Goal: Transaction & Acquisition: Purchase product/service

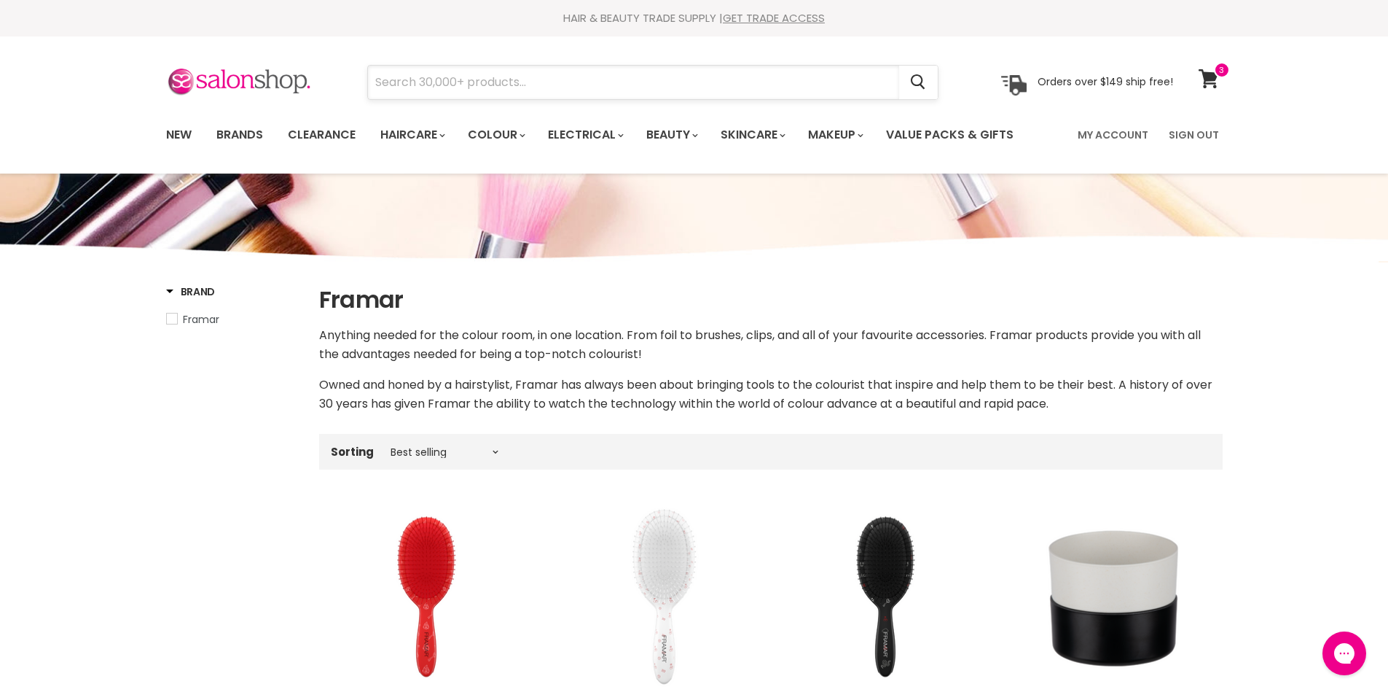
click at [391, 89] on input "Search" at bounding box center [633, 83] width 531 height 34
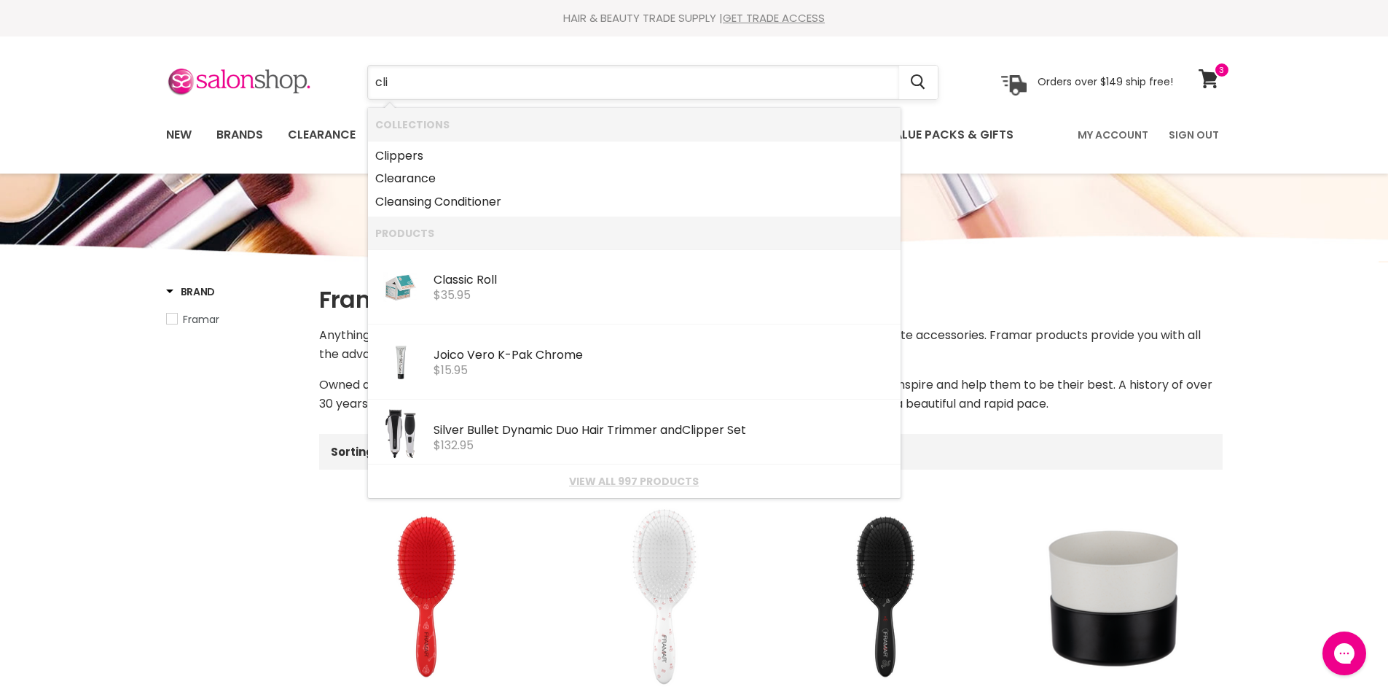
type input "clie"
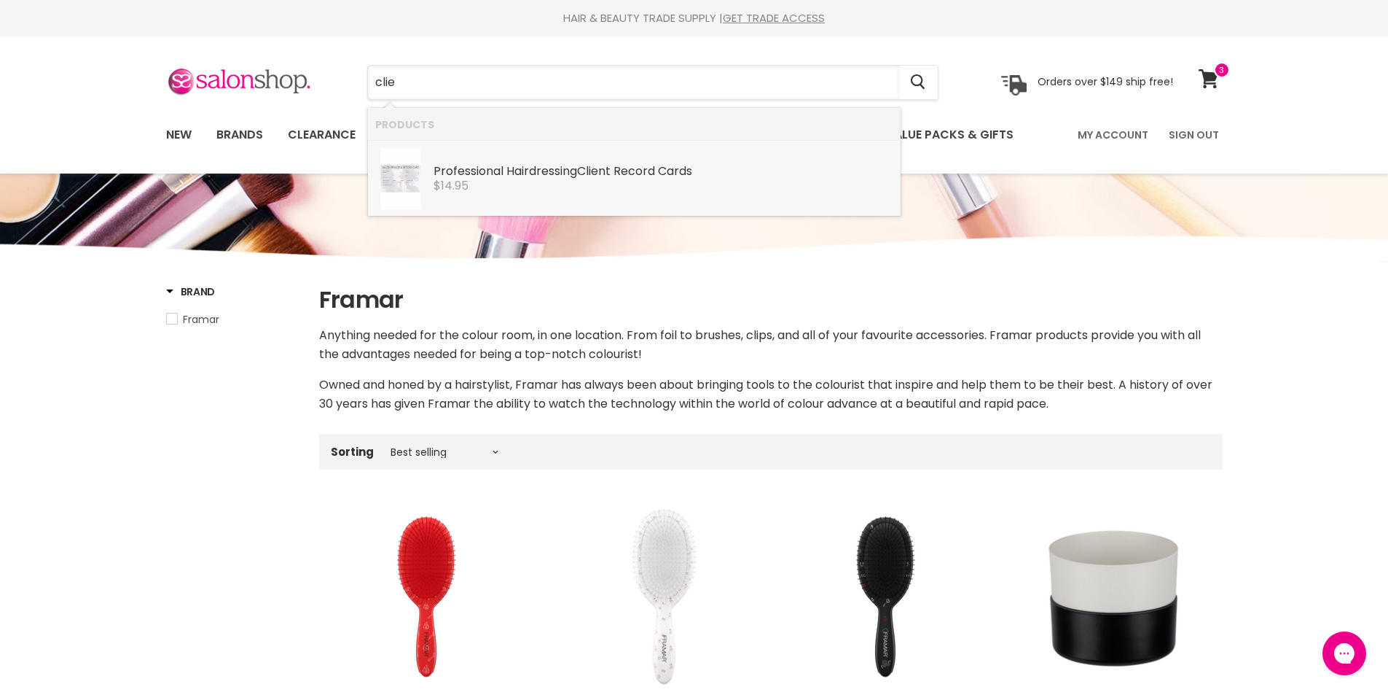
click at [469, 162] on div "Professional Hairdressing Clie nt Record Cards Dateline Imports $14.95" at bounding box center [664, 170] width 460 height 44
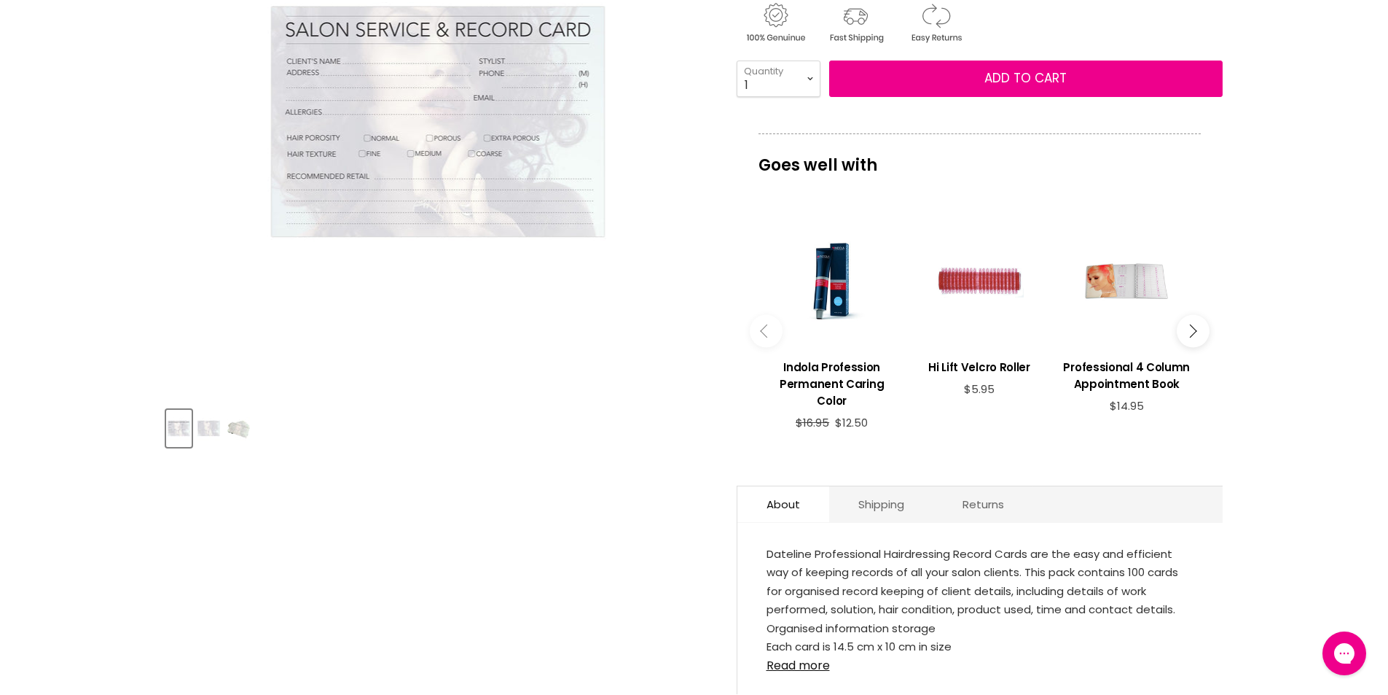
scroll to position [219, 0]
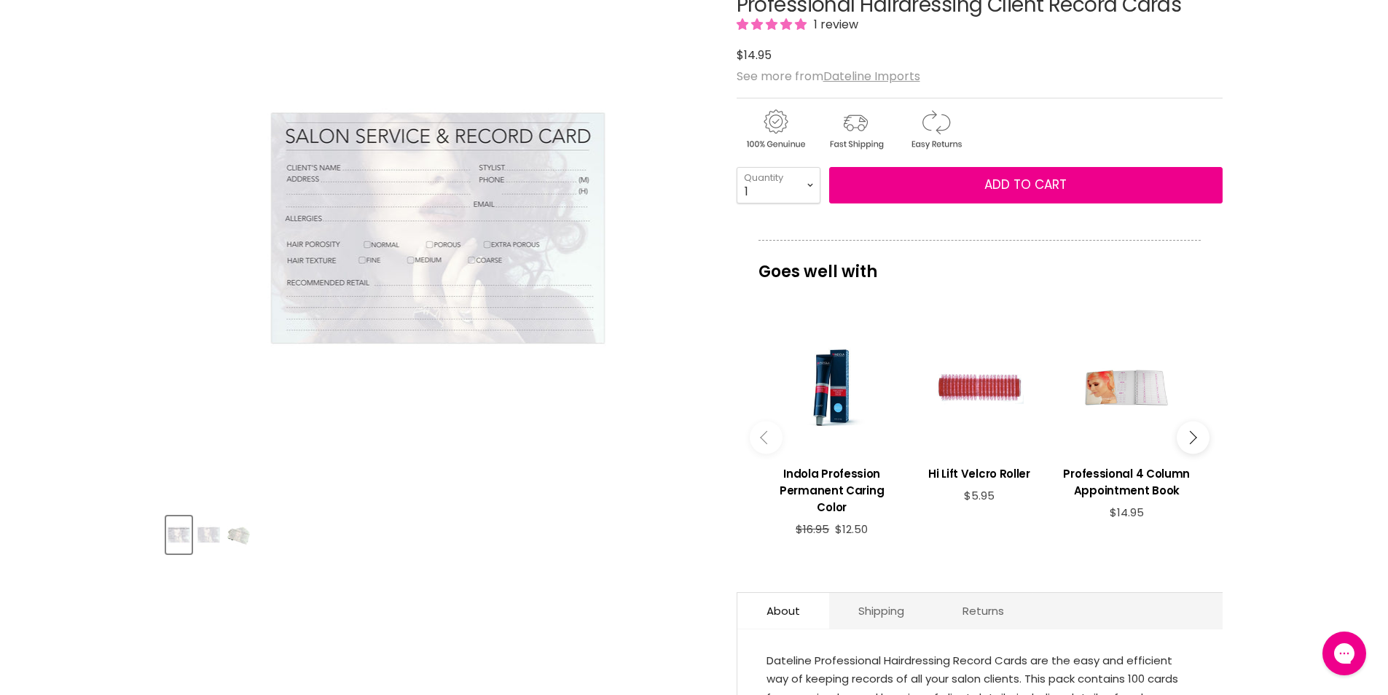
click at [198, 535] on img "Product thumbnails" at bounding box center [208, 534] width 23 height 34
click at [240, 536] on img "Product thumbnails" at bounding box center [238, 534] width 23 height 34
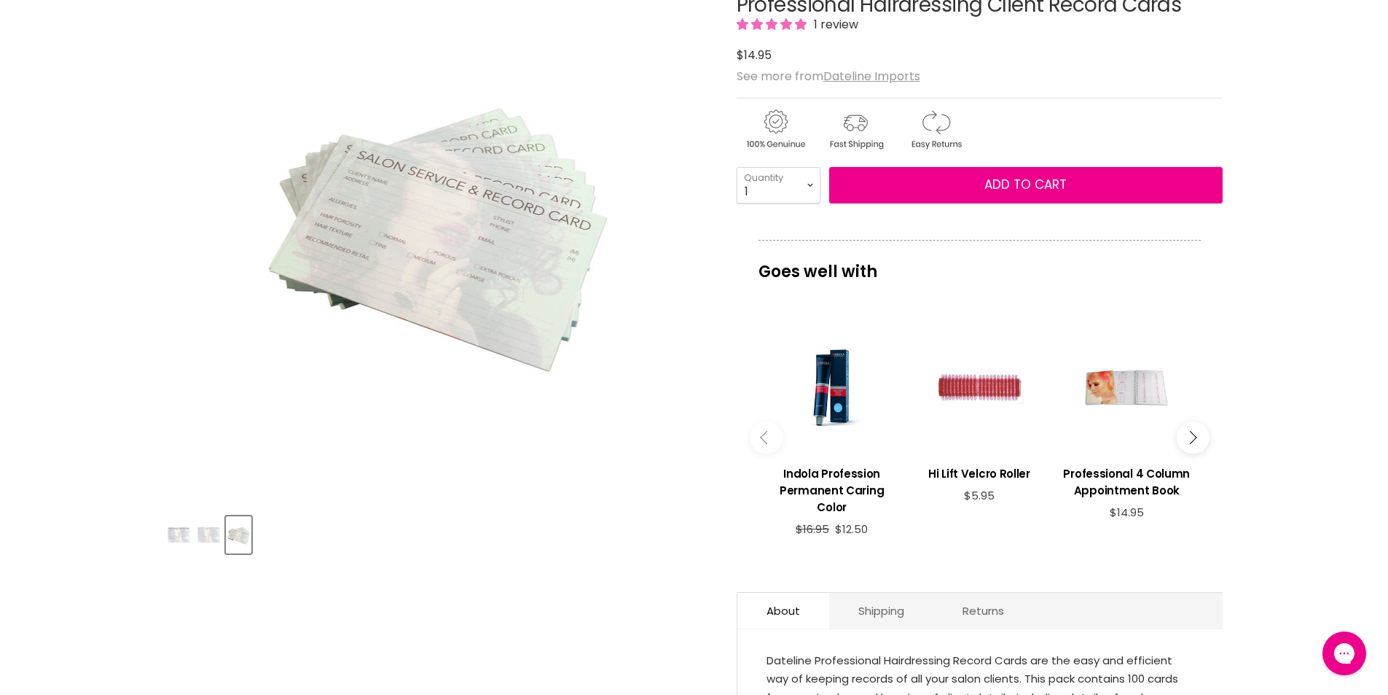
scroll to position [510, 0]
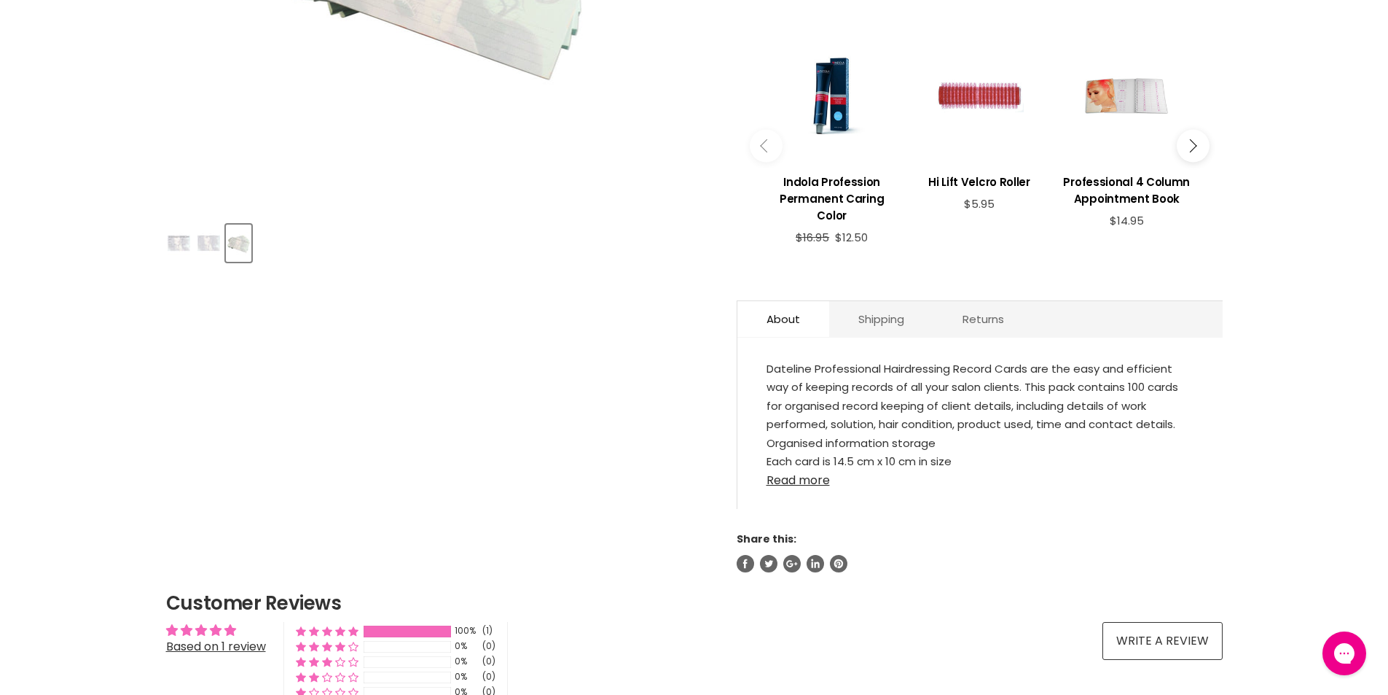
click at [799, 481] on link "Read more" at bounding box center [980, 476] width 427 height 22
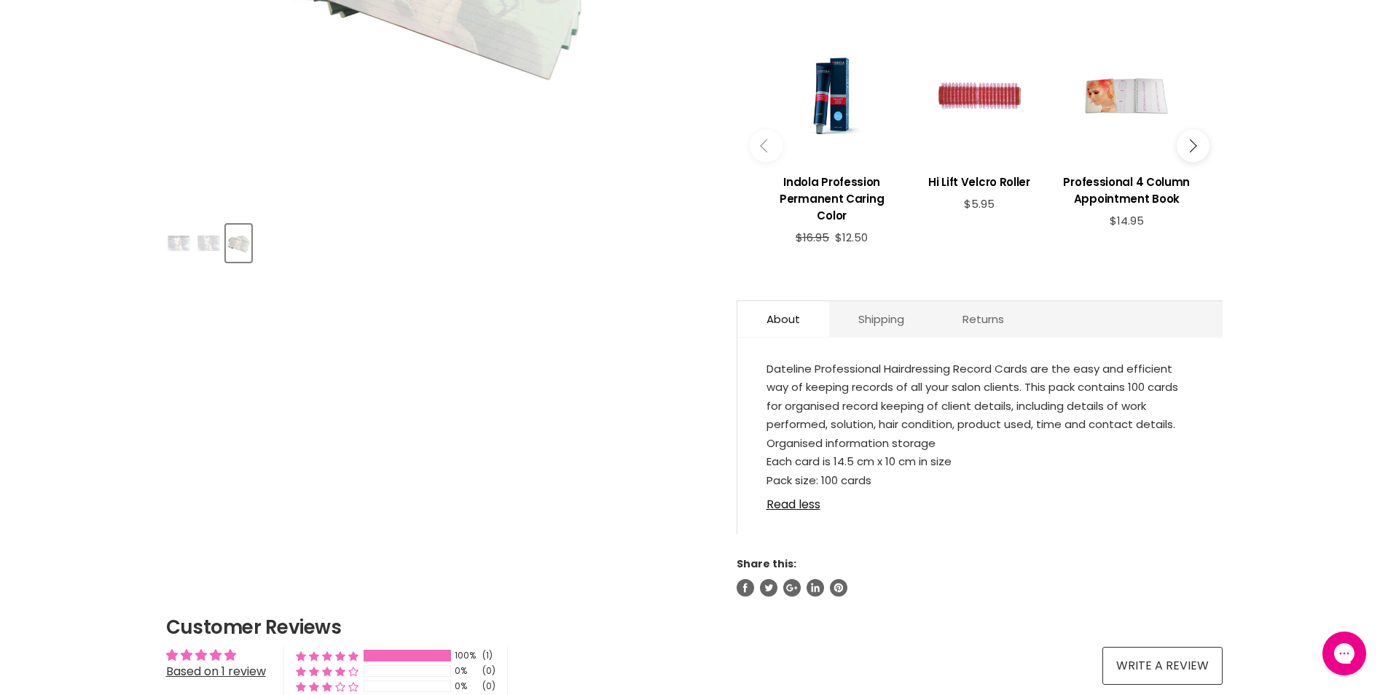
scroll to position [219, 0]
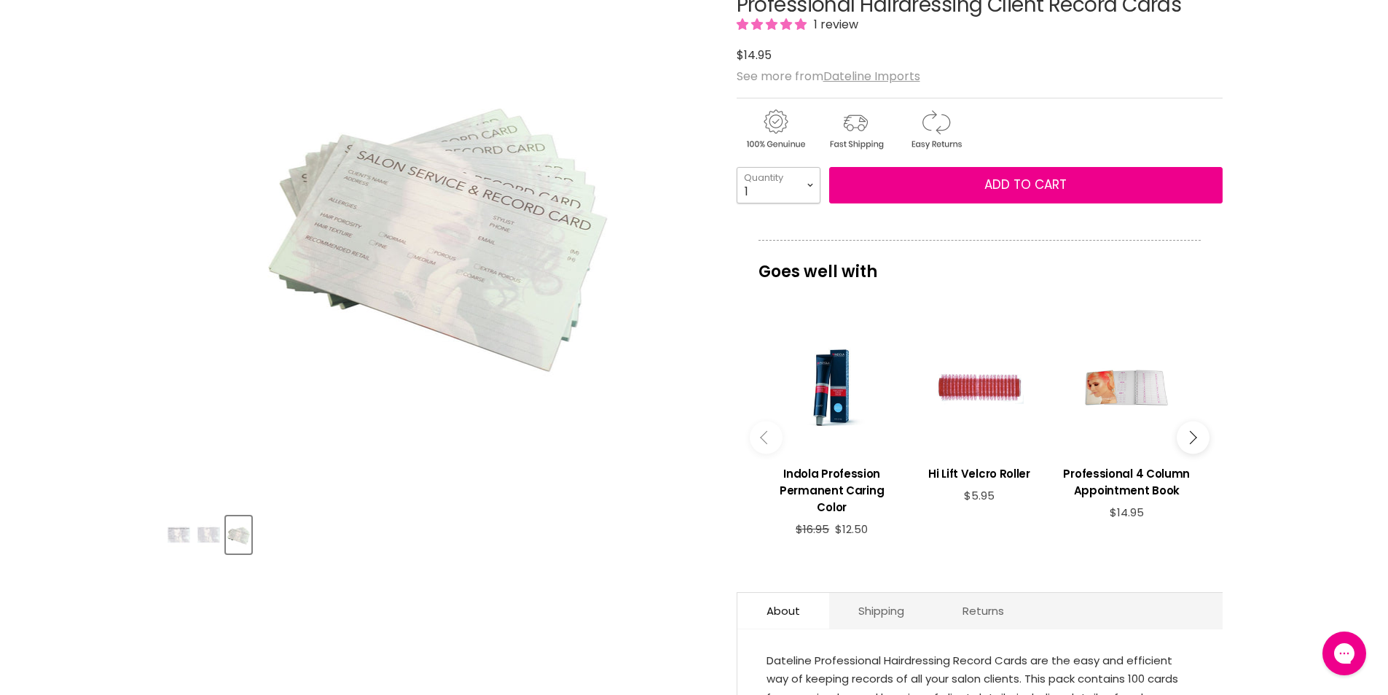
click at [807, 179] on select "1 2 3 4 5 6 7 8 9 10+" at bounding box center [779, 185] width 84 height 36
select select "2"
click at [737, 167] on select "1 2 3 4 5 6 7 8 9 10+" at bounding box center [779, 185] width 84 height 36
type input "2"
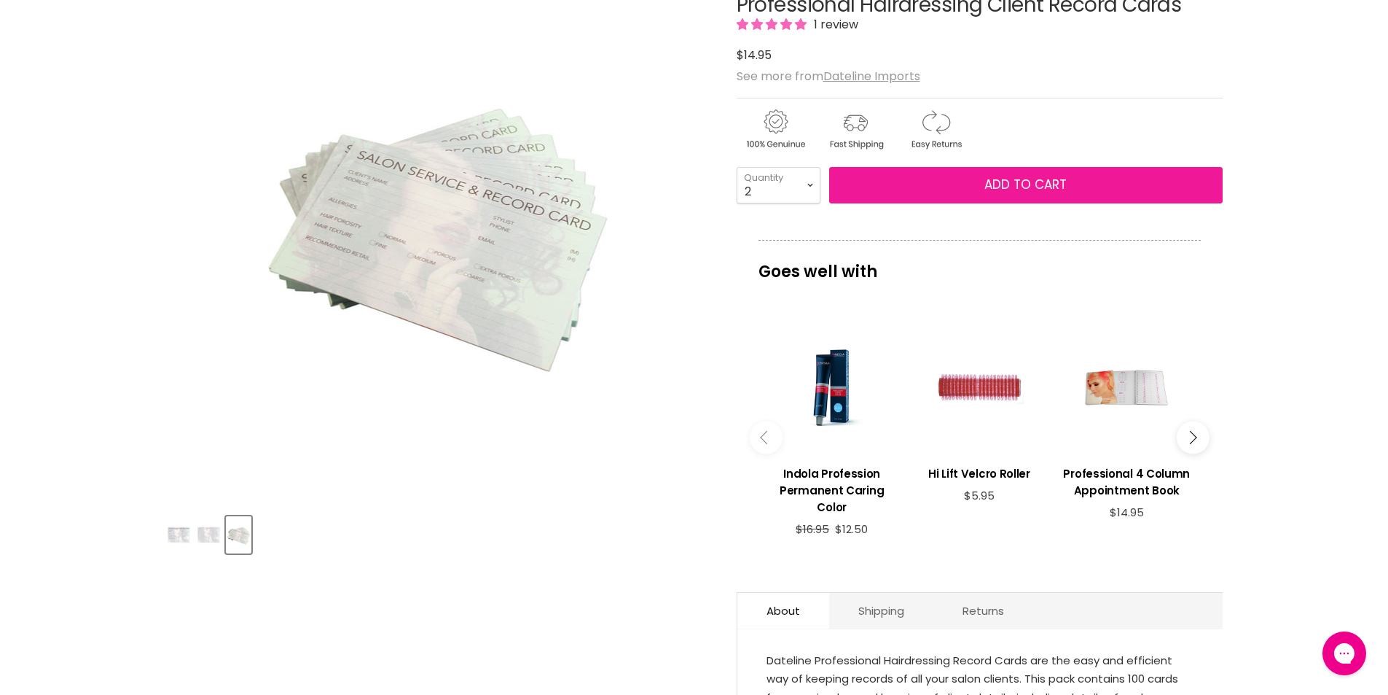
click at [940, 181] on button "Add to cart" at bounding box center [1026, 185] width 394 height 36
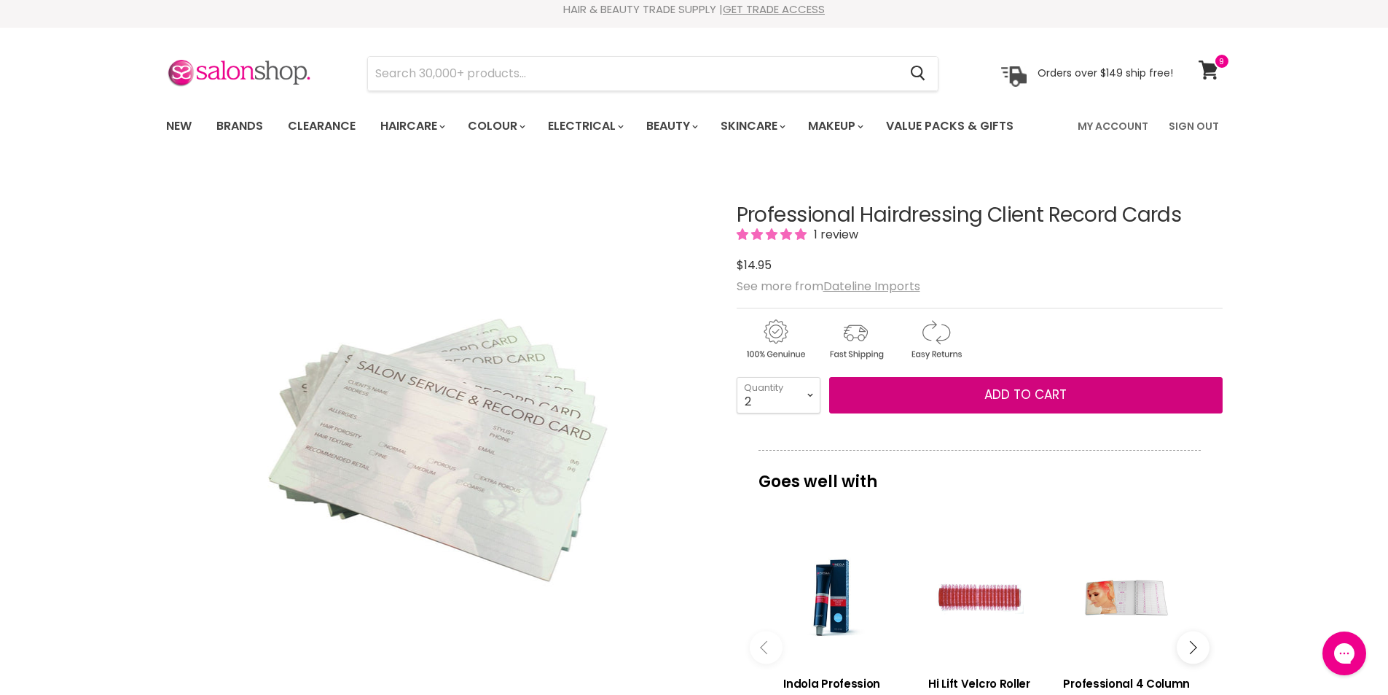
scroll to position [0, 0]
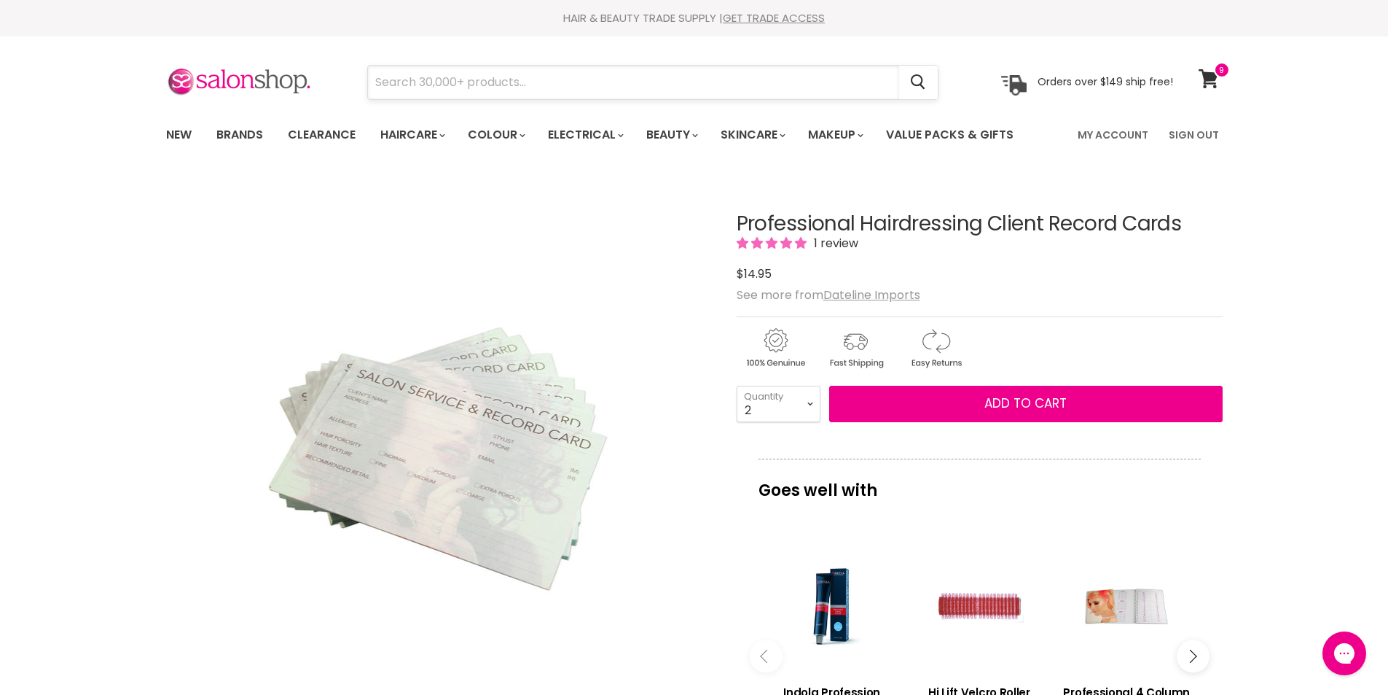
click at [477, 85] on input "Search" at bounding box center [633, 83] width 531 height 34
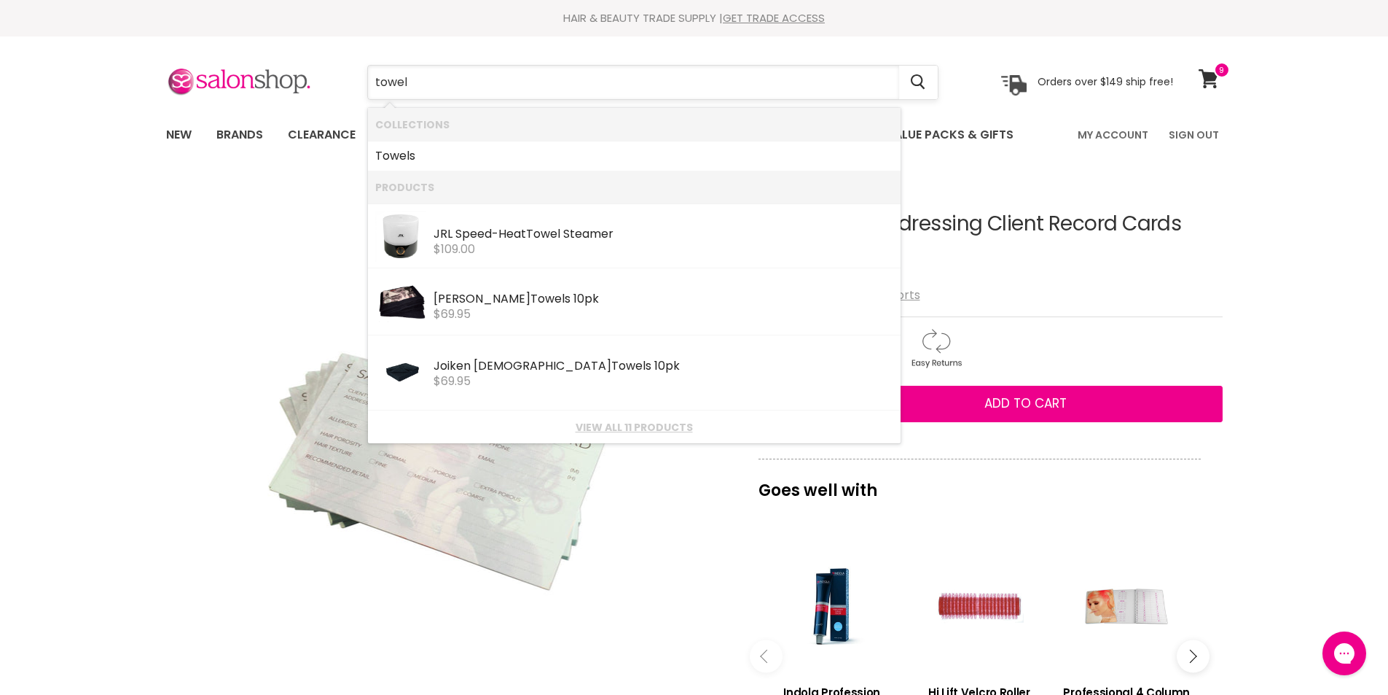
type input "towels"
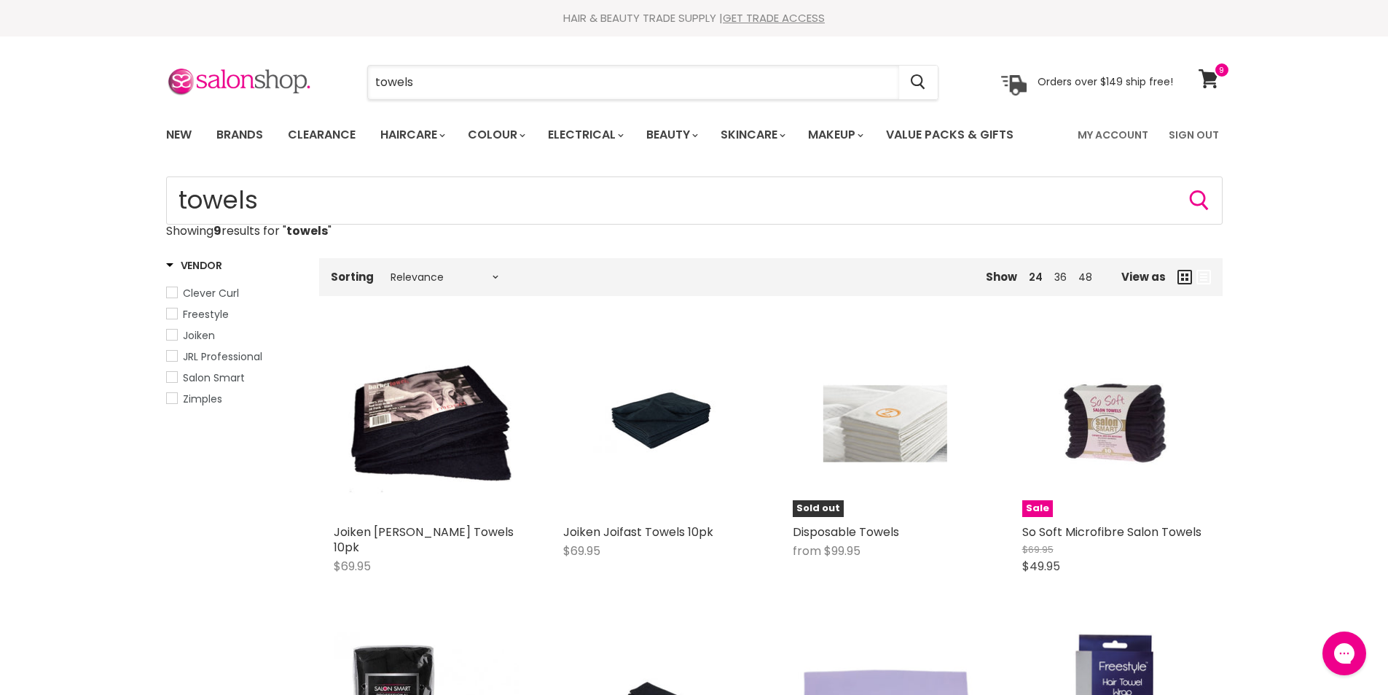
drag, startPoint x: 421, startPoint y: 84, endPoint x: 339, endPoint y: 85, distance: 81.6
click at [339, 85] on div "towels Cancel" at bounding box center [653, 83] width 646 height 34
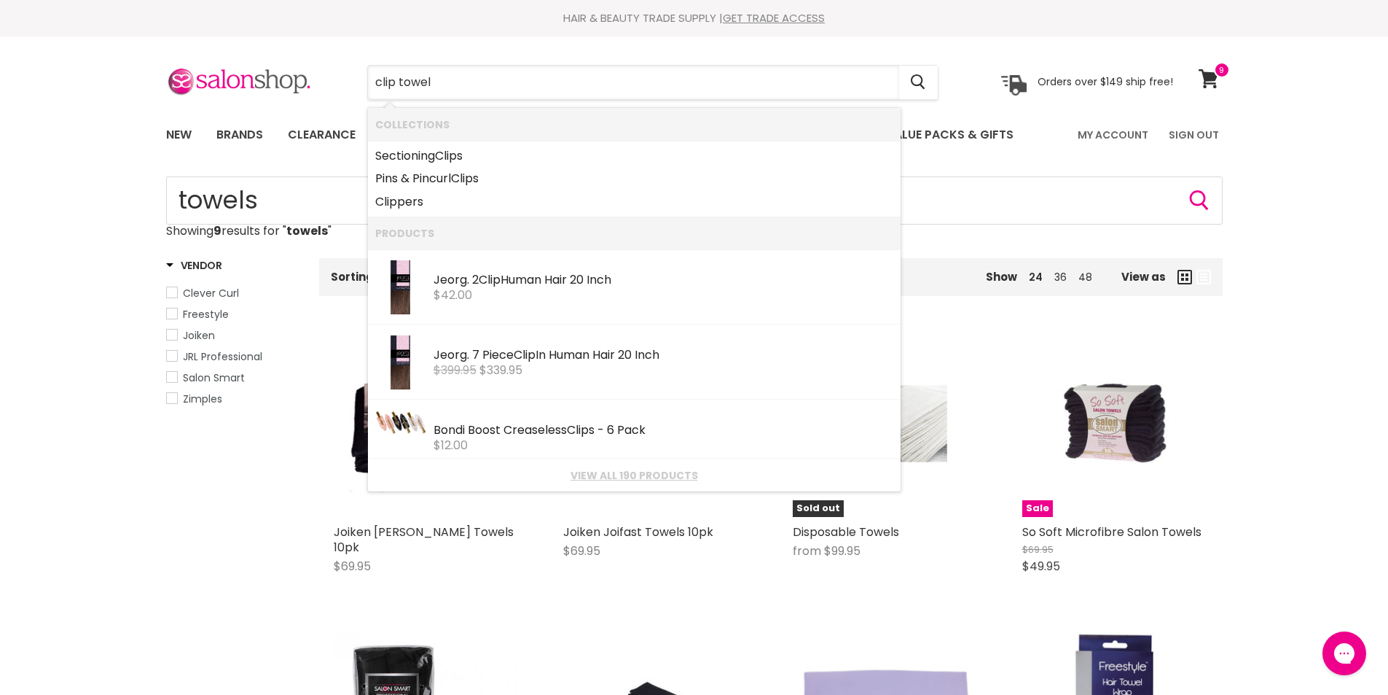
type input "clip towels"
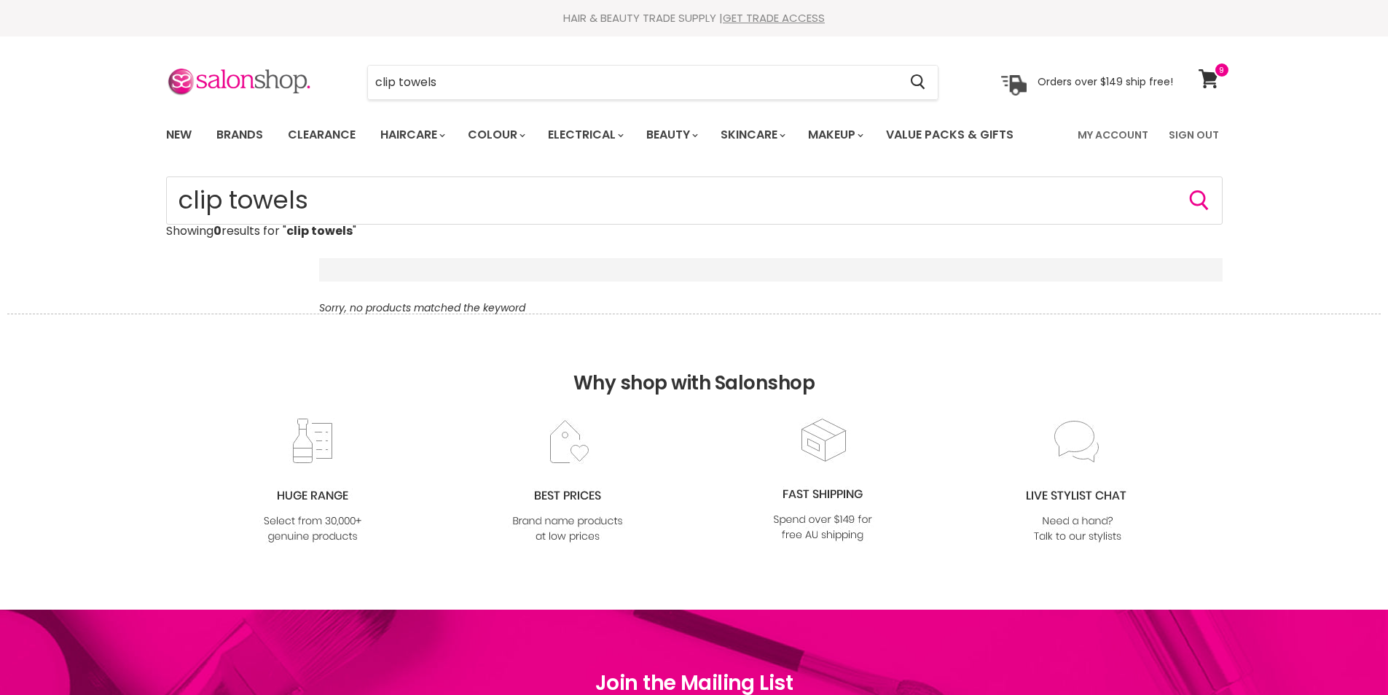
click at [284, 67] on div "clip towels Cancel Orders over $149 ship free!" at bounding box center [669, 83] width 1007 height 34
type input "neck towels"
drag, startPoint x: 437, startPoint y: 82, endPoint x: 356, endPoint y: 82, distance: 81.6
click at [356, 82] on div "neck towels Cancel" at bounding box center [653, 83] width 646 height 34
click at [240, 125] on link "Brands" at bounding box center [240, 135] width 69 height 31
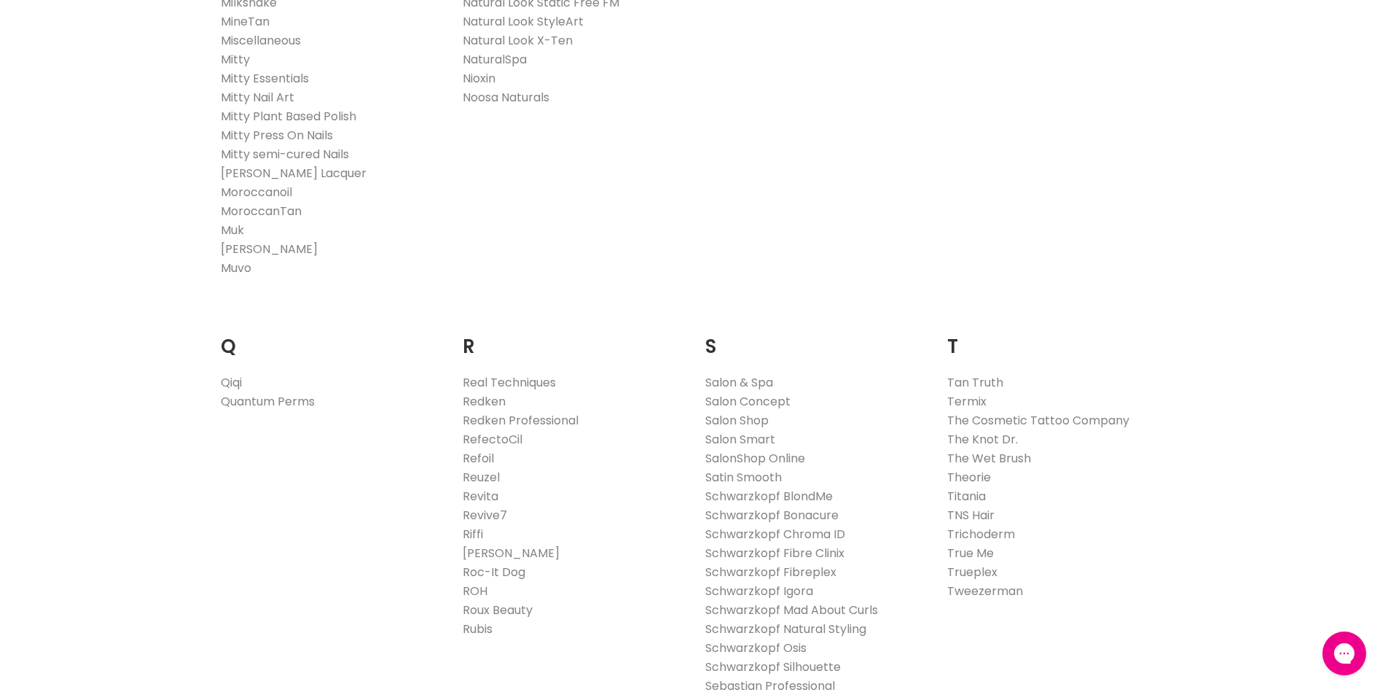
scroll to position [2113, 0]
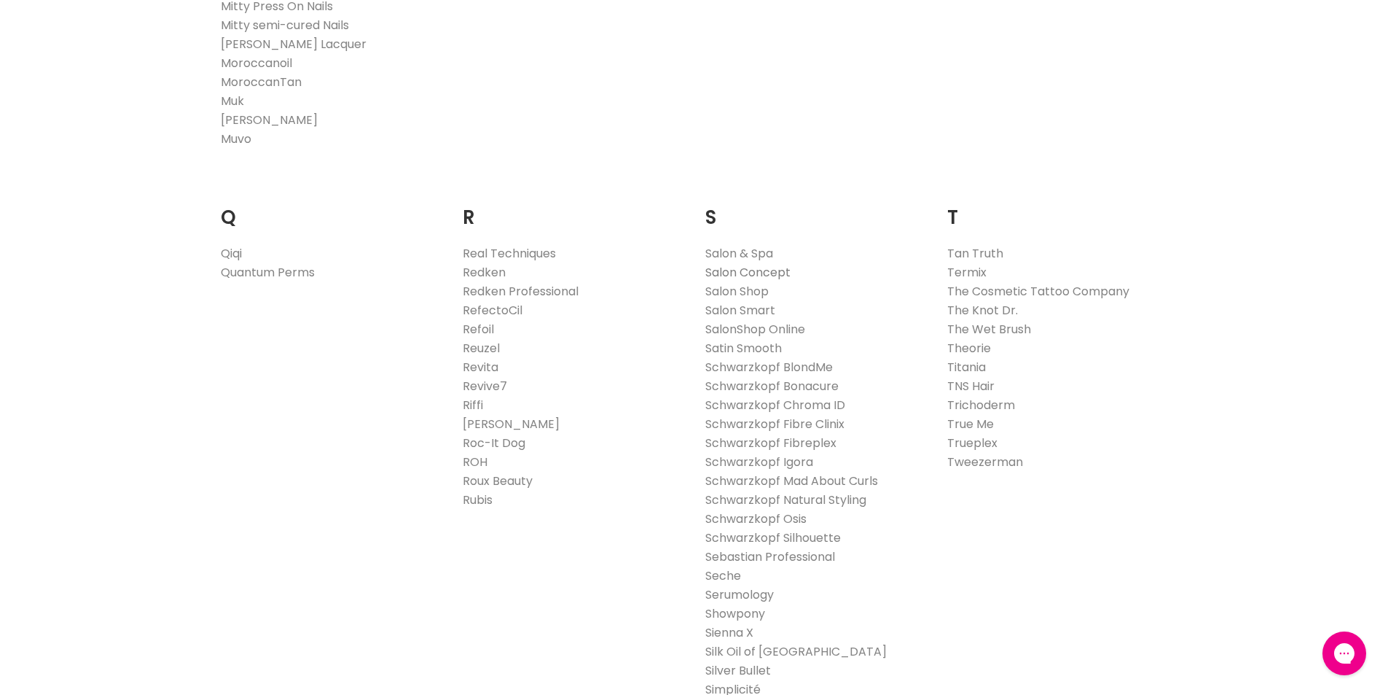
click at [756, 269] on link "Salon Concept" at bounding box center [747, 272] width 85 height 17
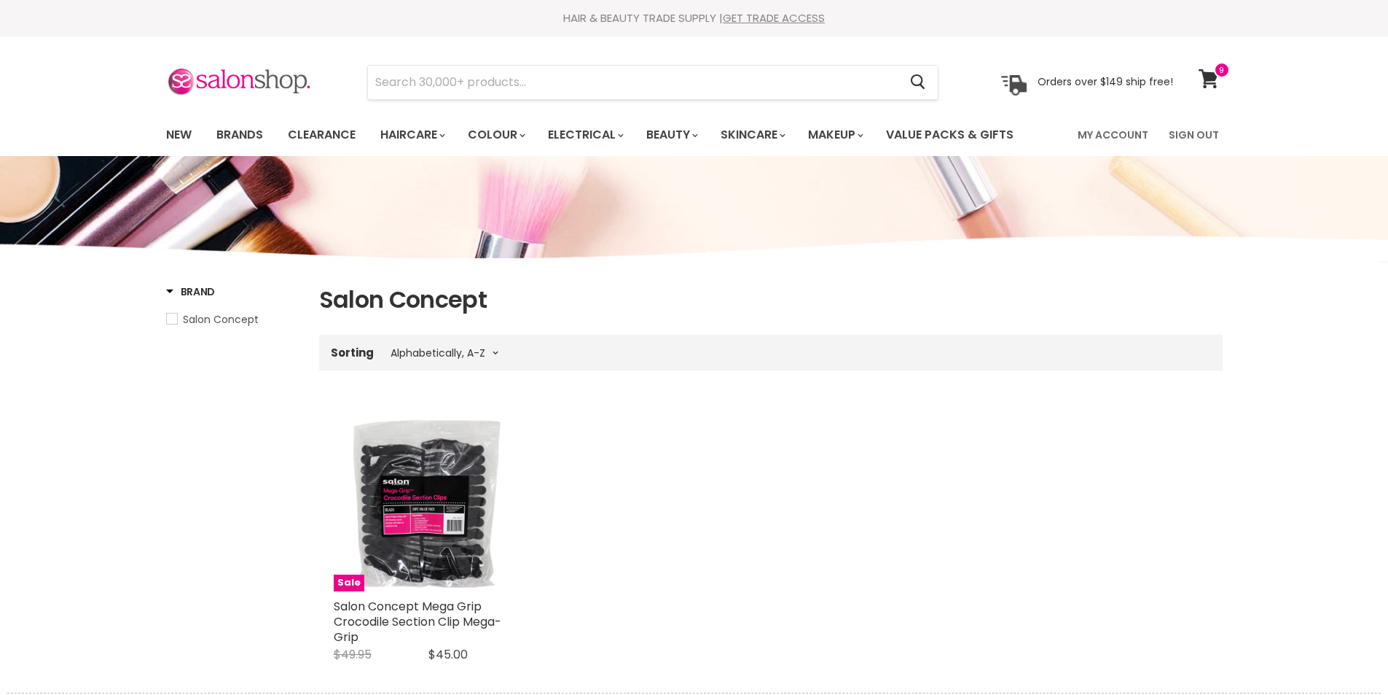
select select "title-ascending"
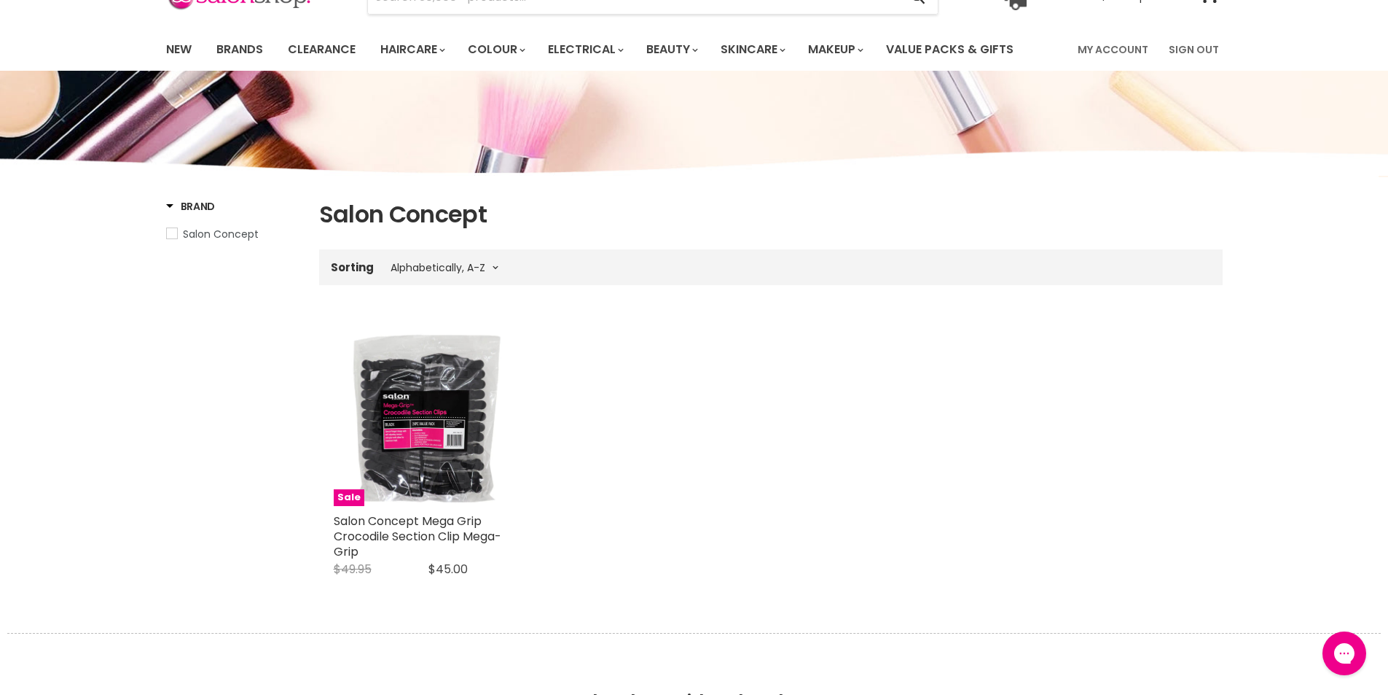
scroll to position [73, 0]
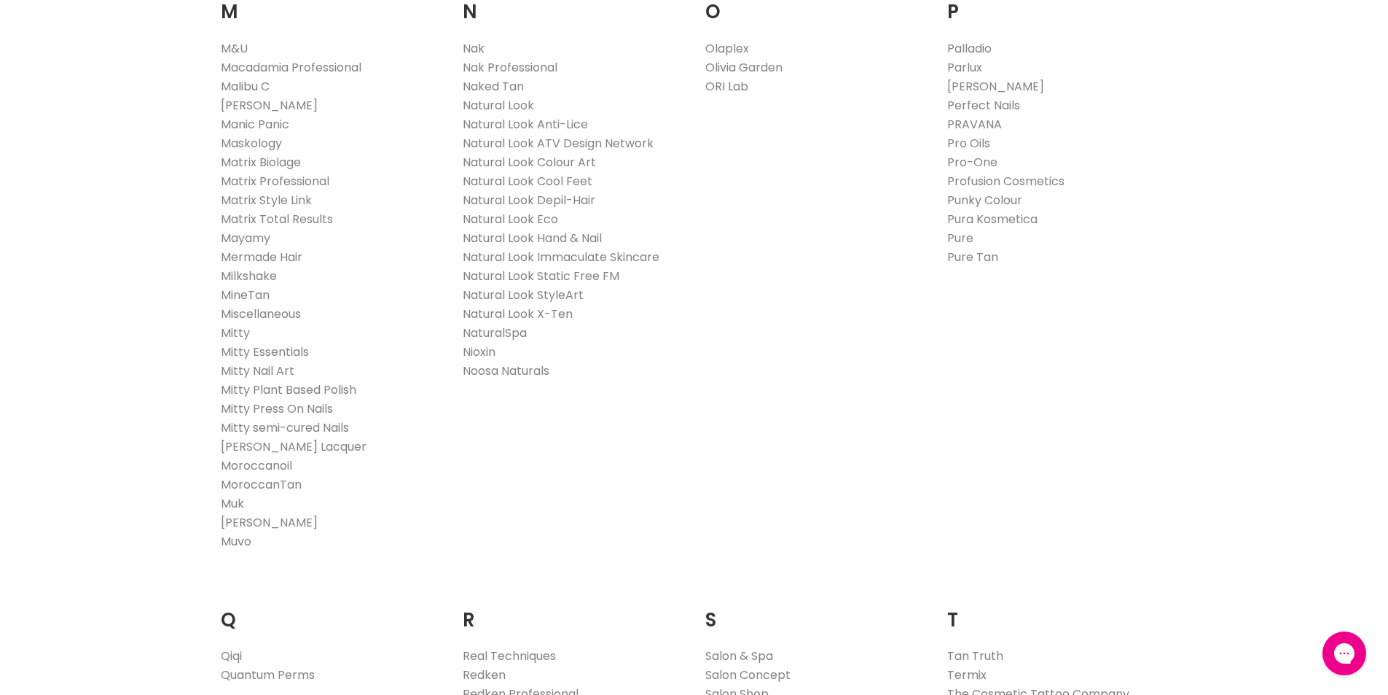
scroll to position [1676, 0]
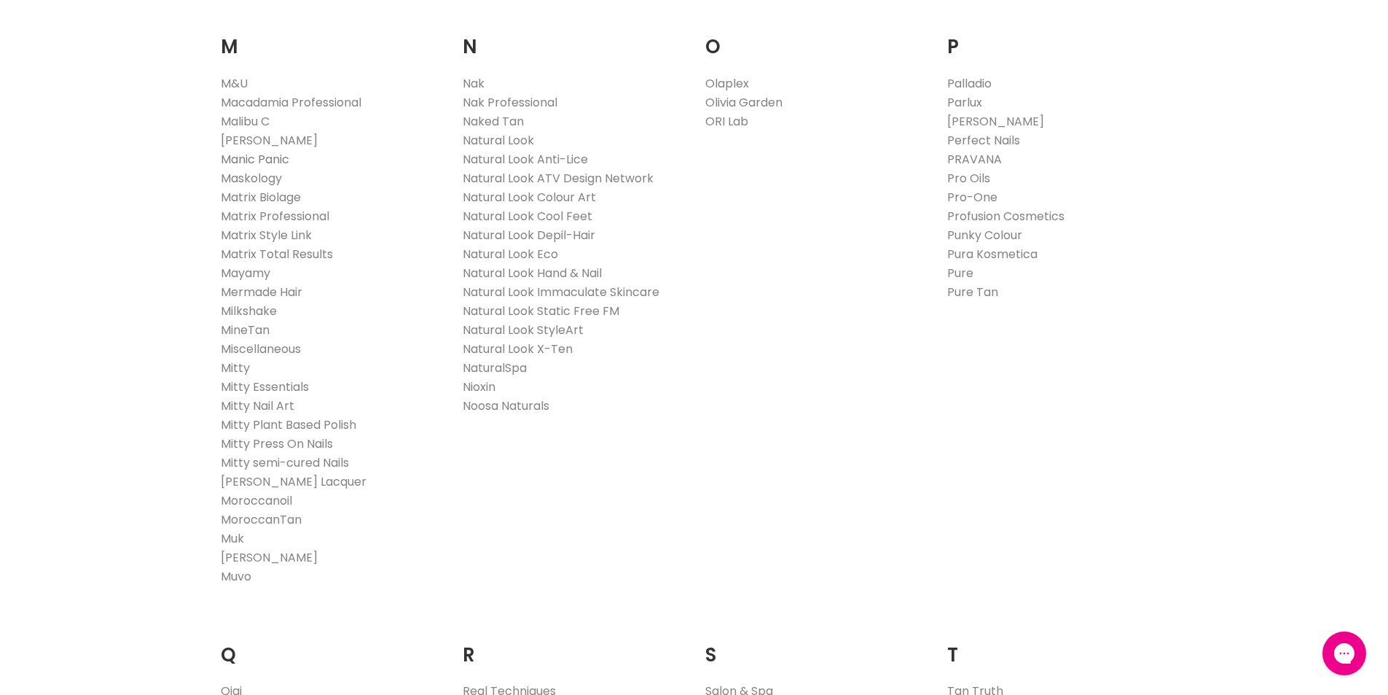
click at [278, 152] on link "Manic Panic" at bounding box center [255, 159] width 69 height 17
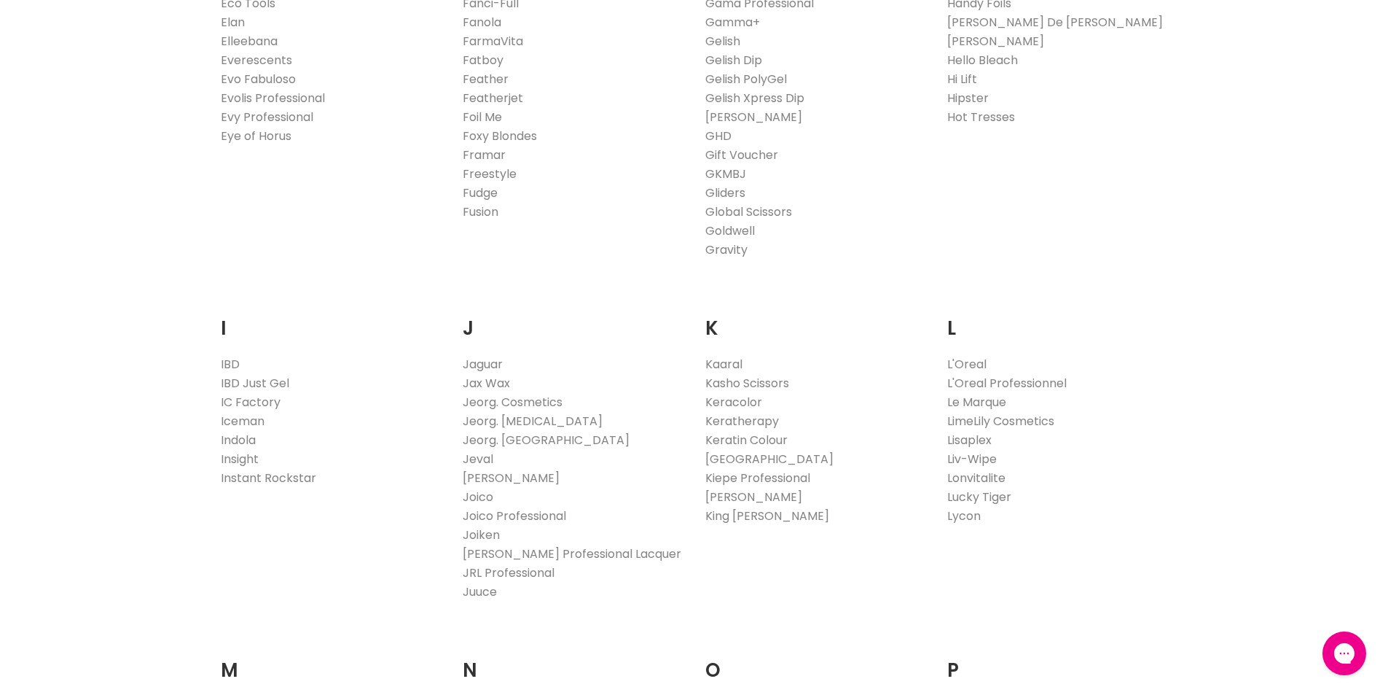
scroll to position [1020, 0]
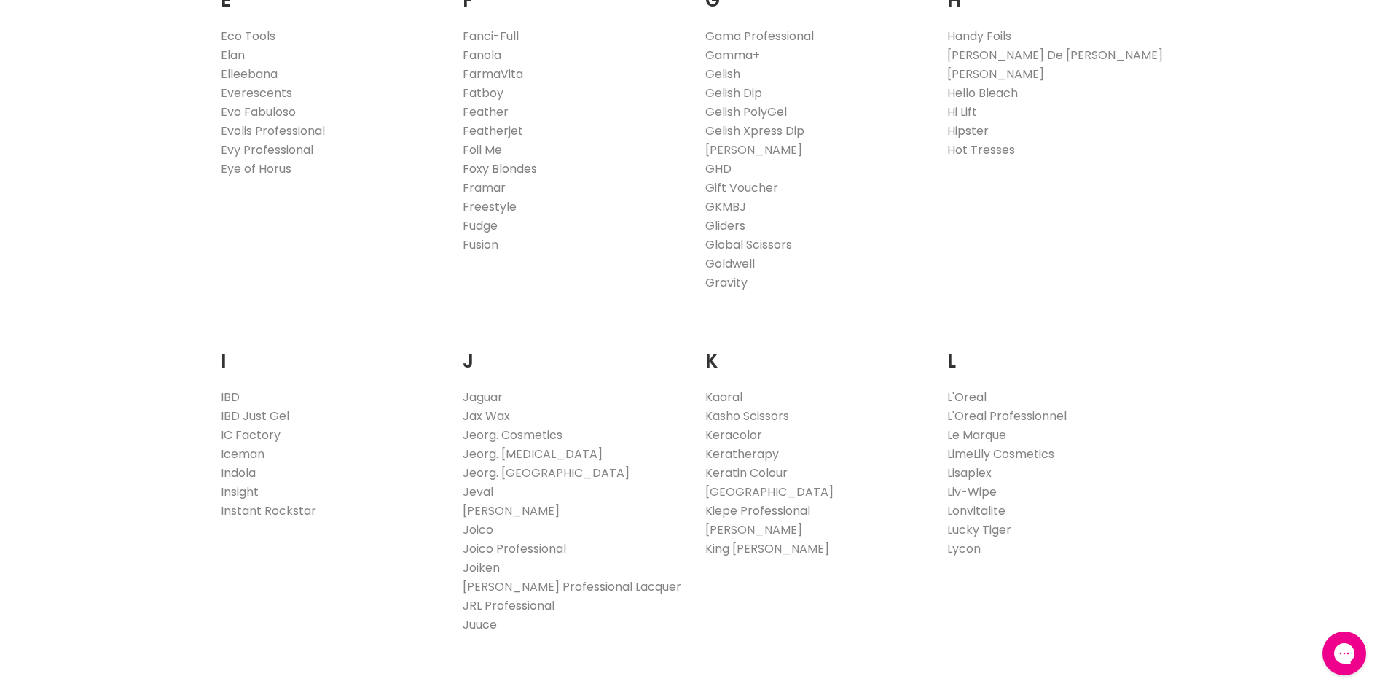
click at [526, 169] on link "Foxy Blondes" at bounding box center [500, 168] width 74 height 17
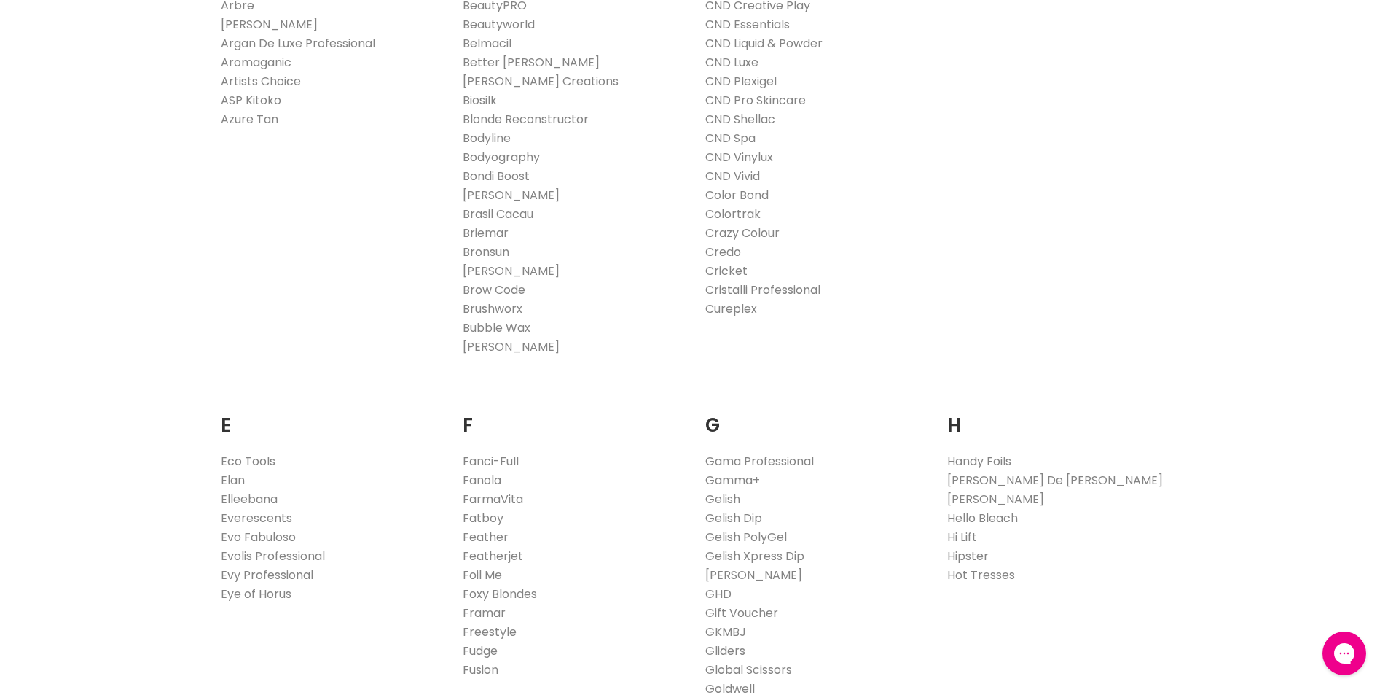
scroll to position [563, 0]
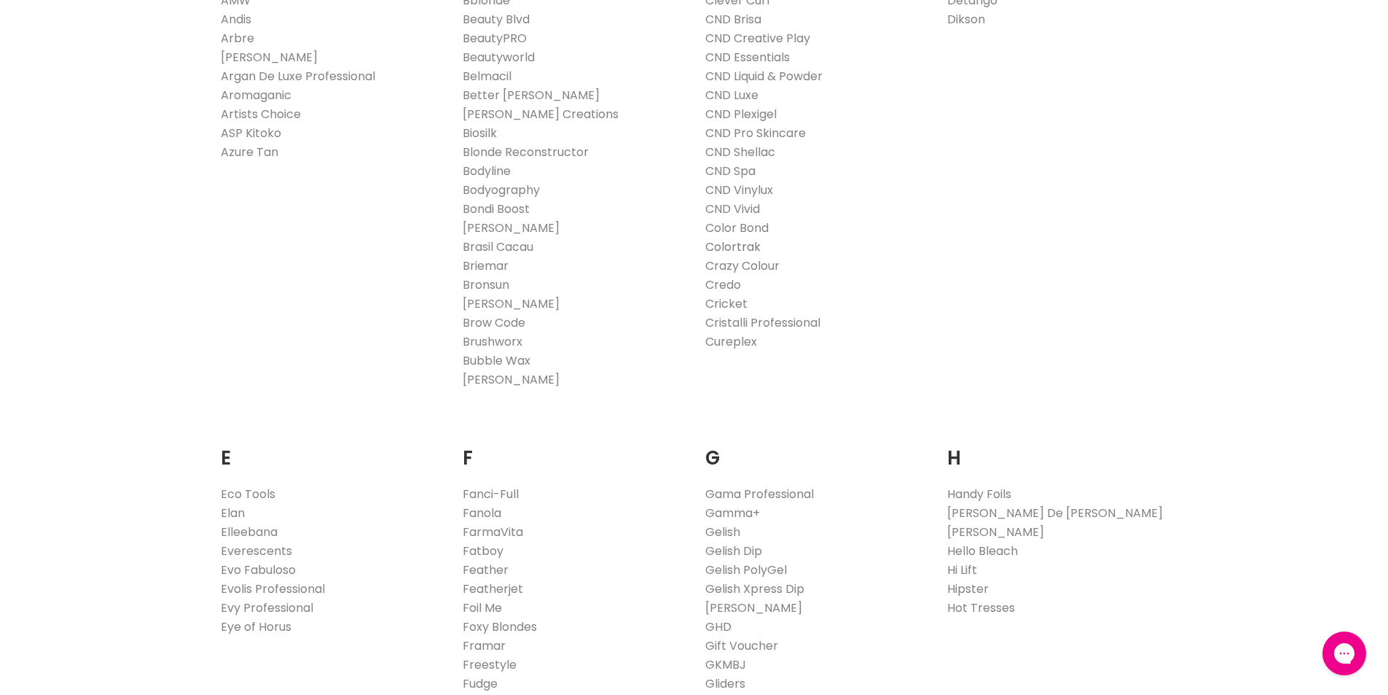
click at [744, 243] on link "Colortrak" at bounding box center [732, 246] width 55 height 17
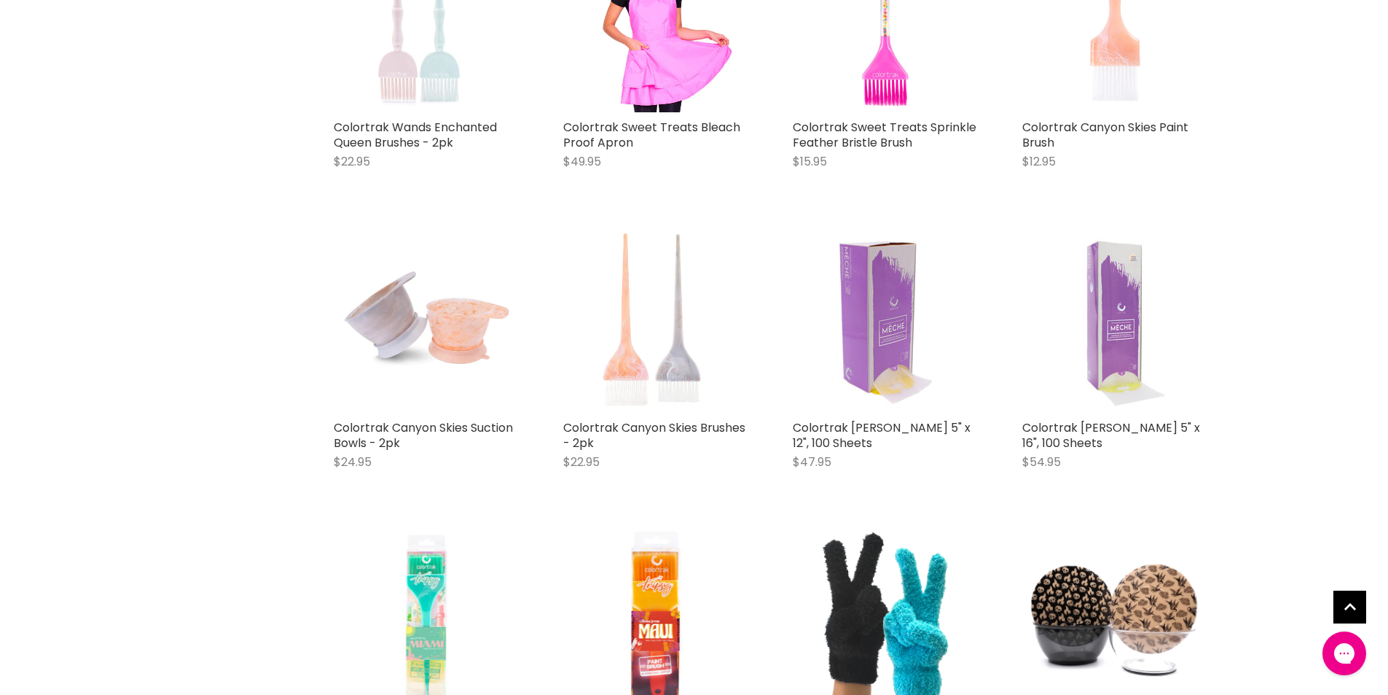
scroll to position [2624, 0]
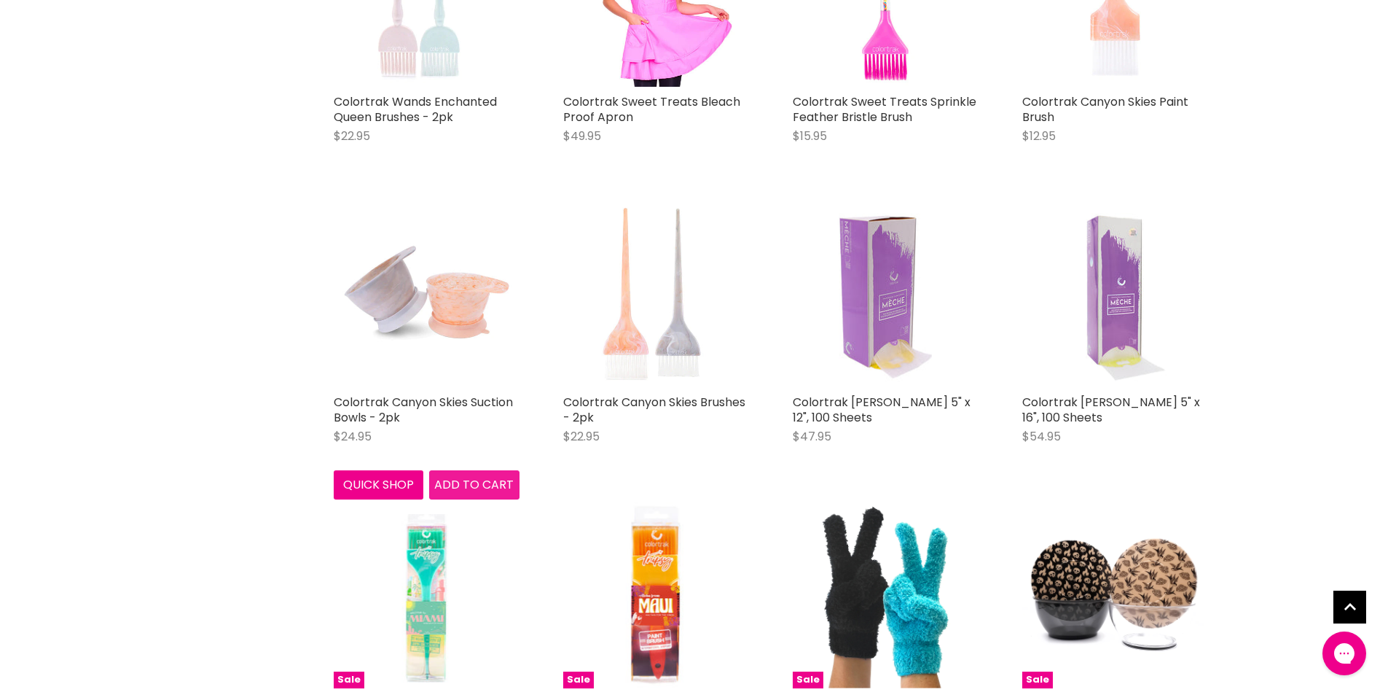
click at [446, 479] on span "Add to cart" at bounding box center [473, 484] width 79 height 17
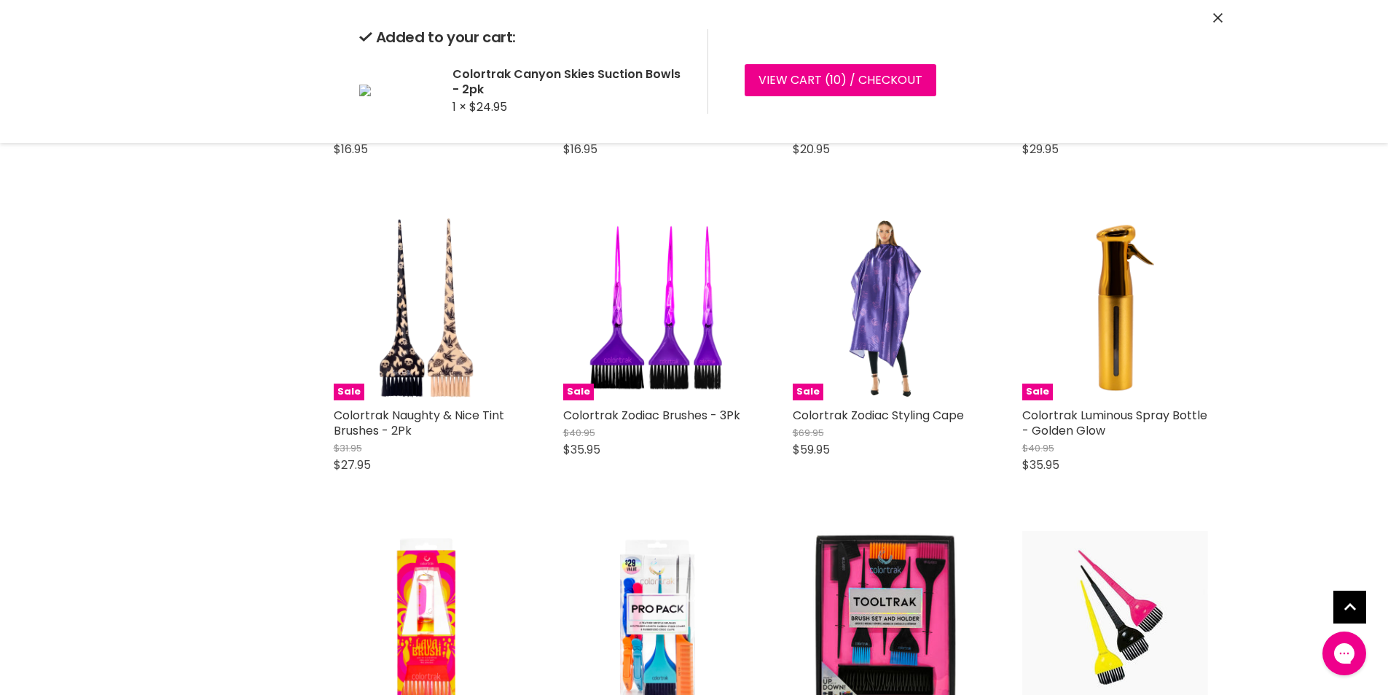
scroll to position [3352, 0]
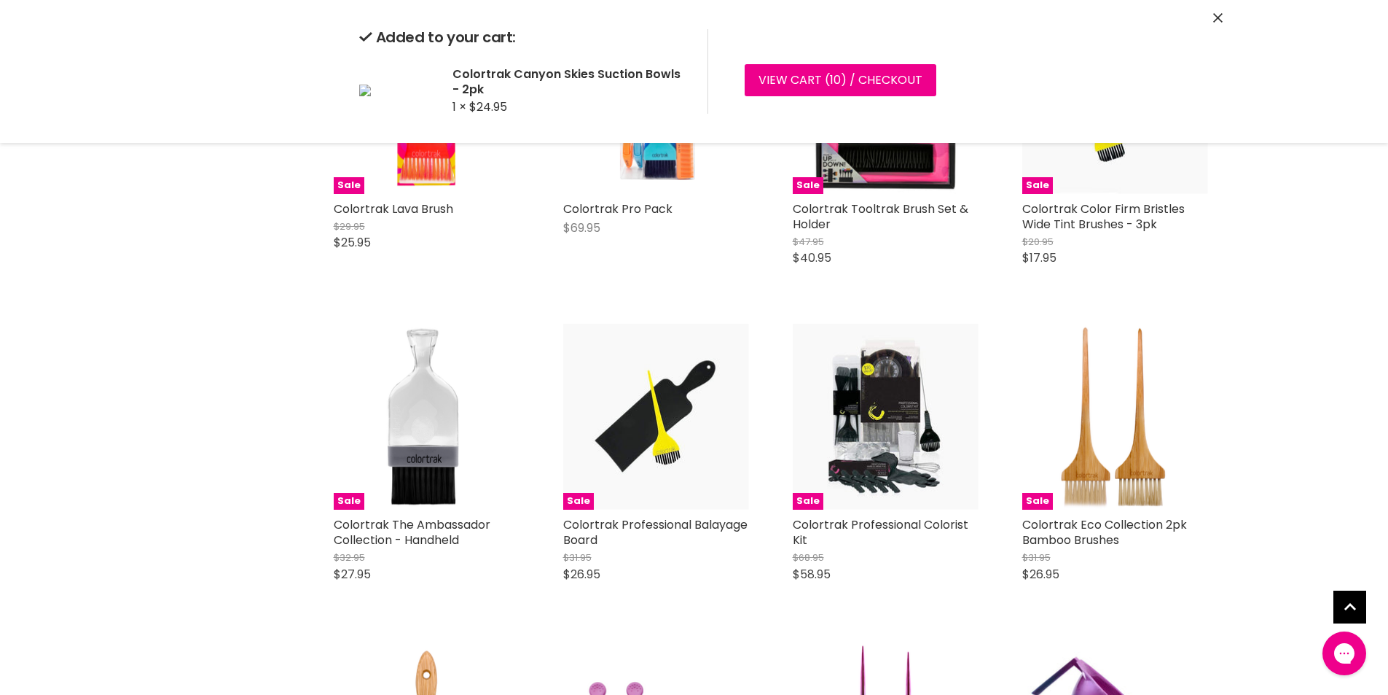
scroll to position [3717, 0]
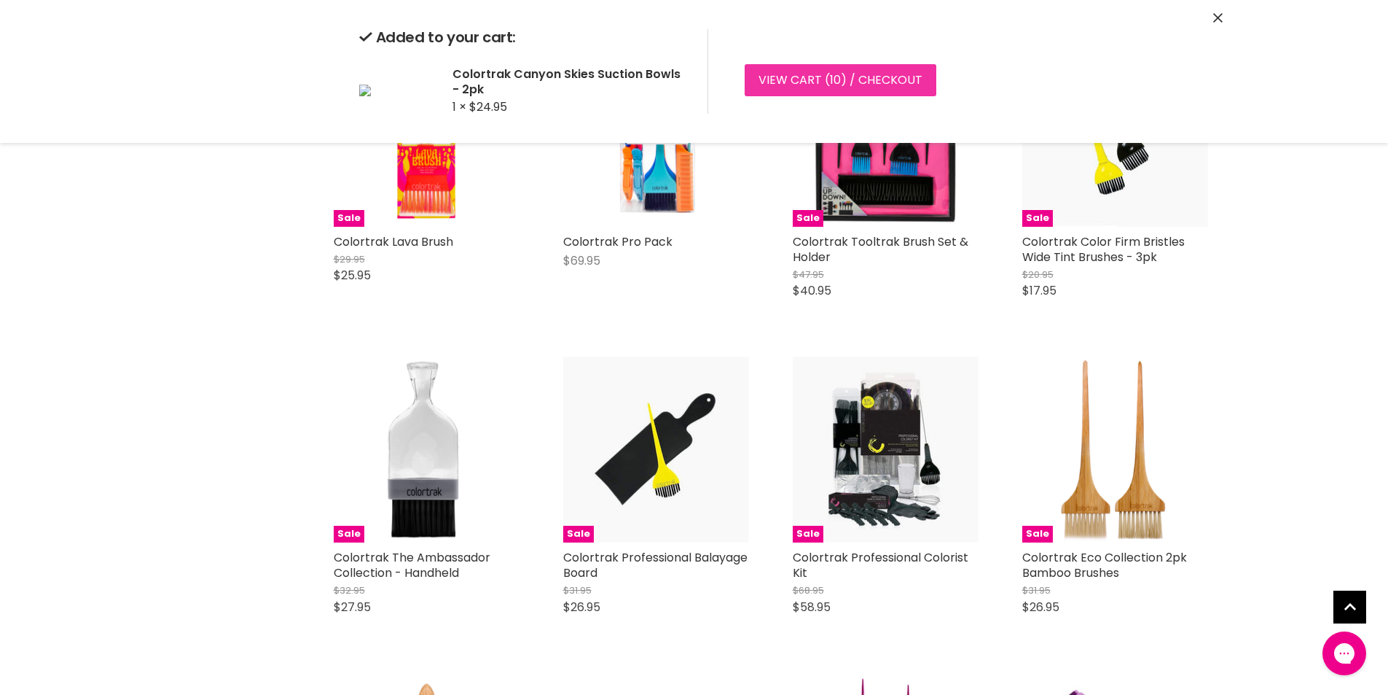
click at [831, 85] on span "10" at bounding box center [835, 79] width 11 height 17
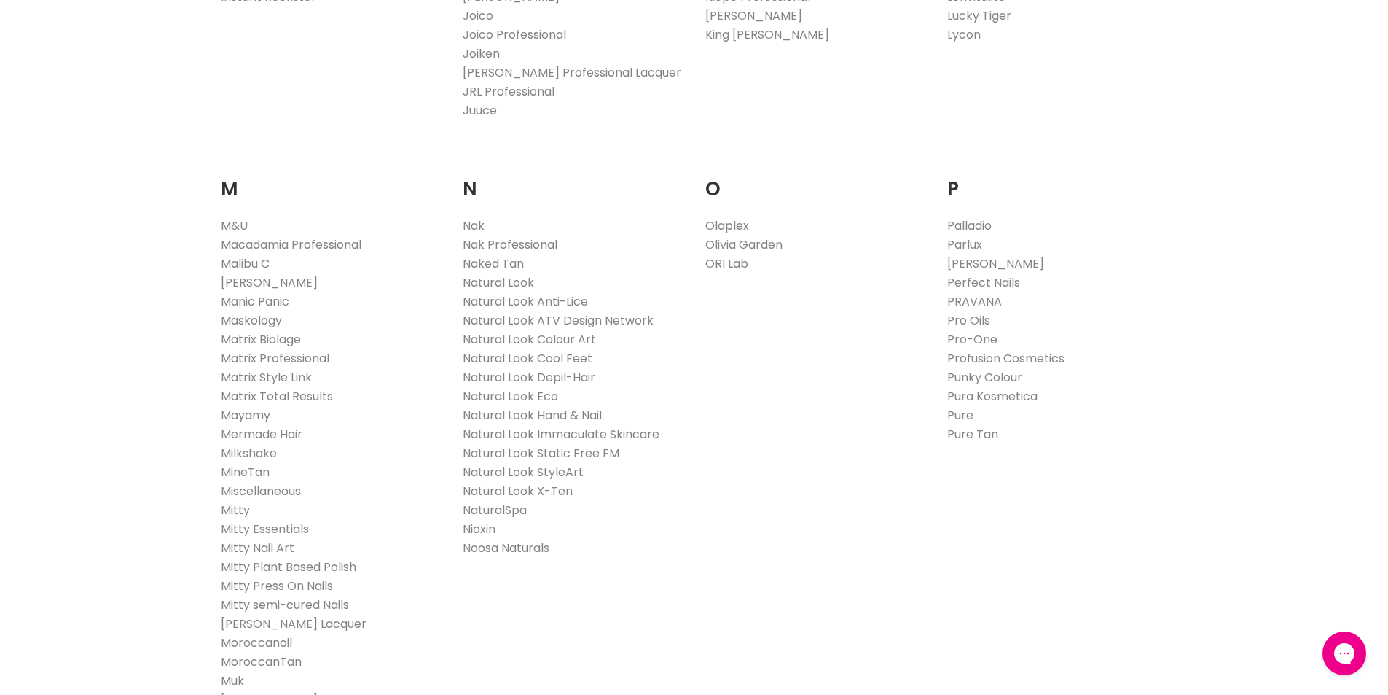
scroll to position [1603, 0]
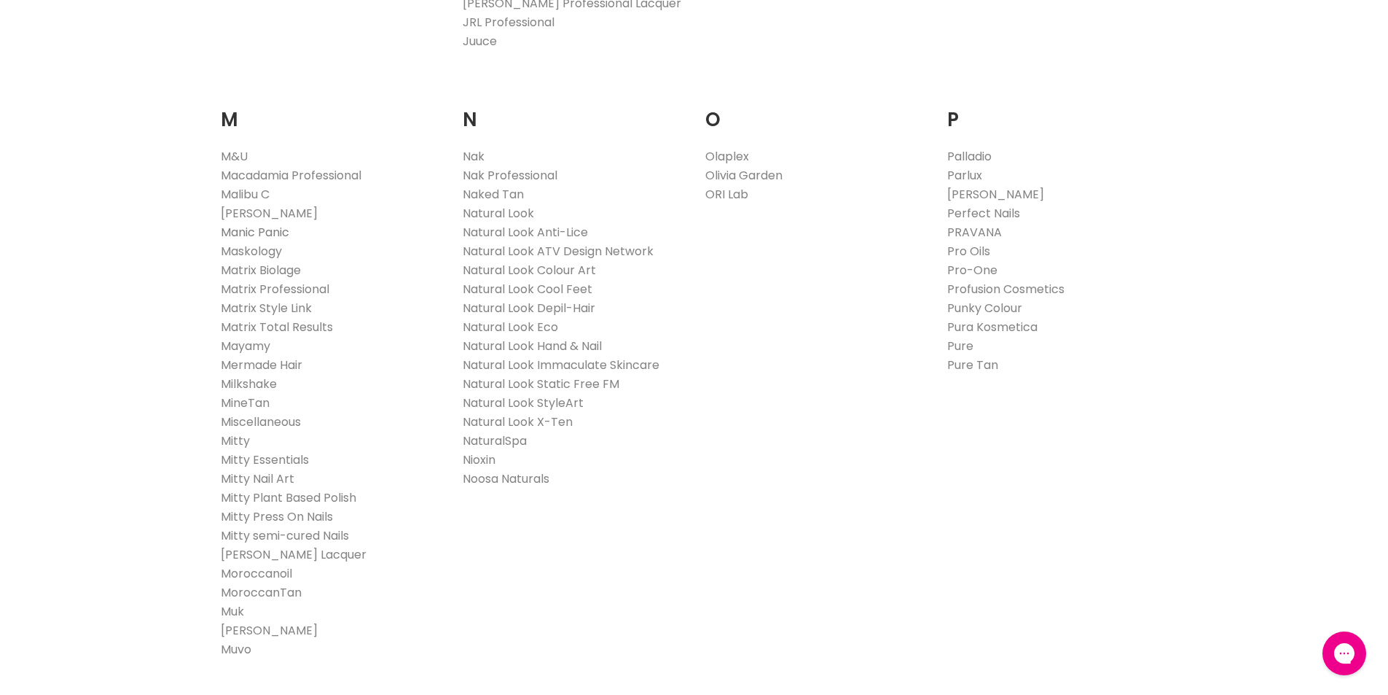
click at [270, 227] on link "Manic Panic" at bounding box center [255, 232] width 69 height 17
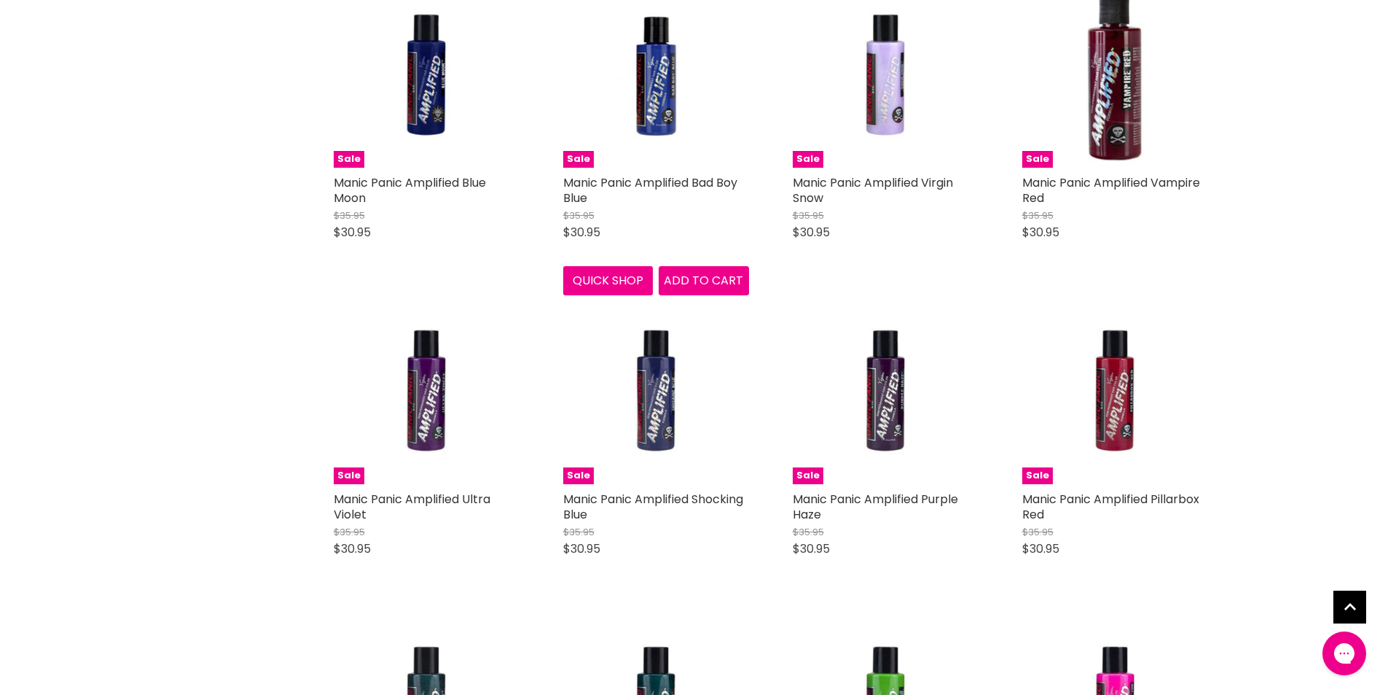
scroll to position [2550, 0]
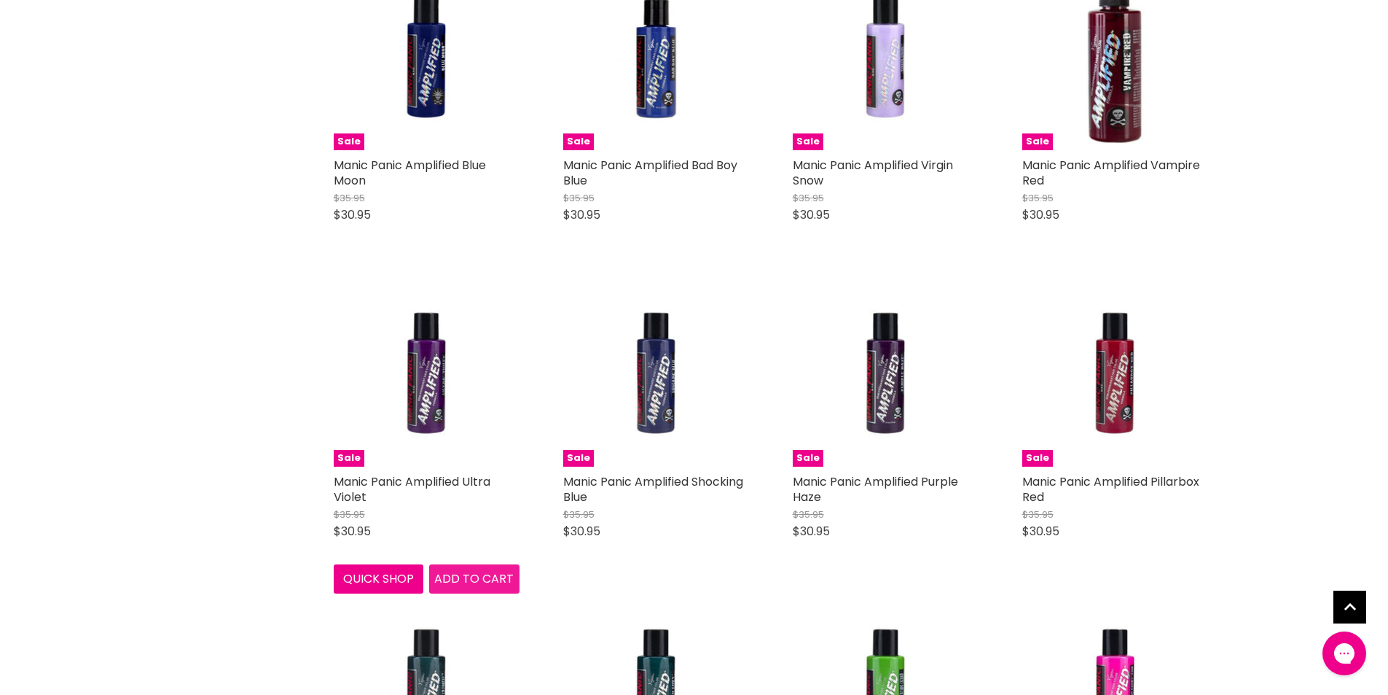
click at [479, 580] on span "Add to cart" at bounding box center [473, 578] width 79 height 17
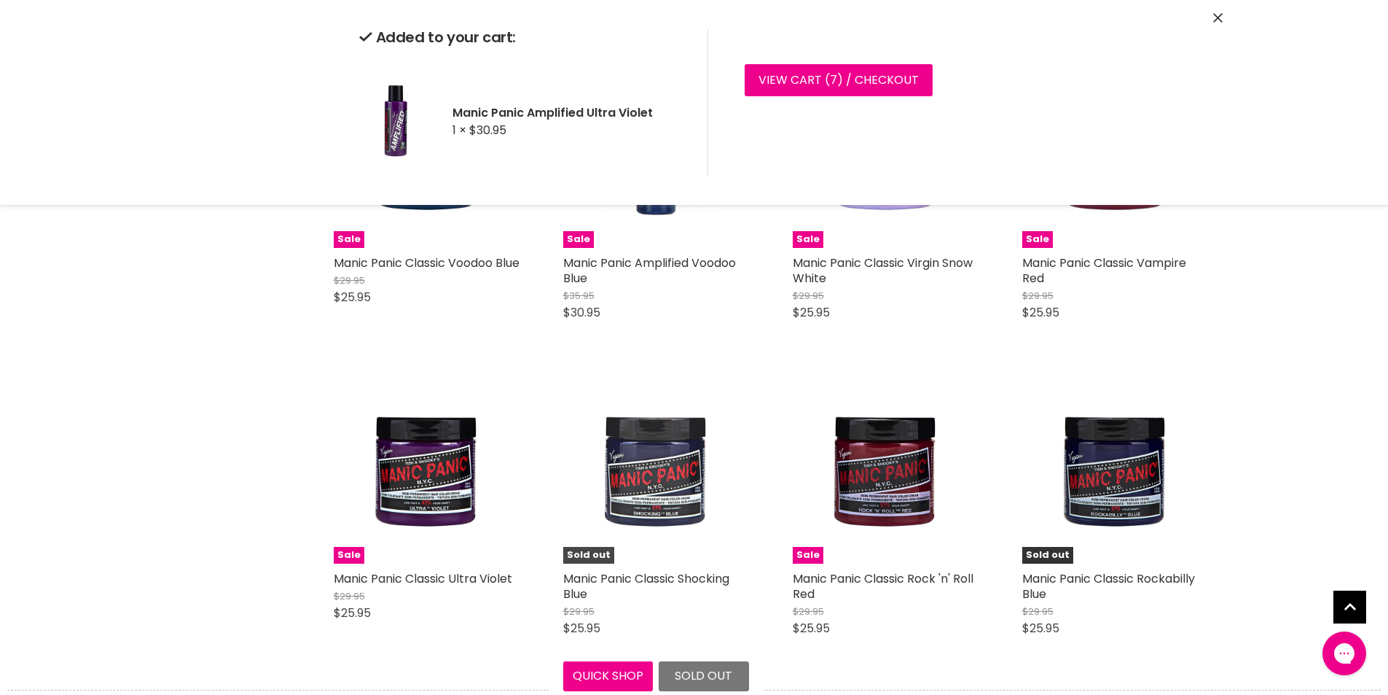
scroll to position [3789, 0]
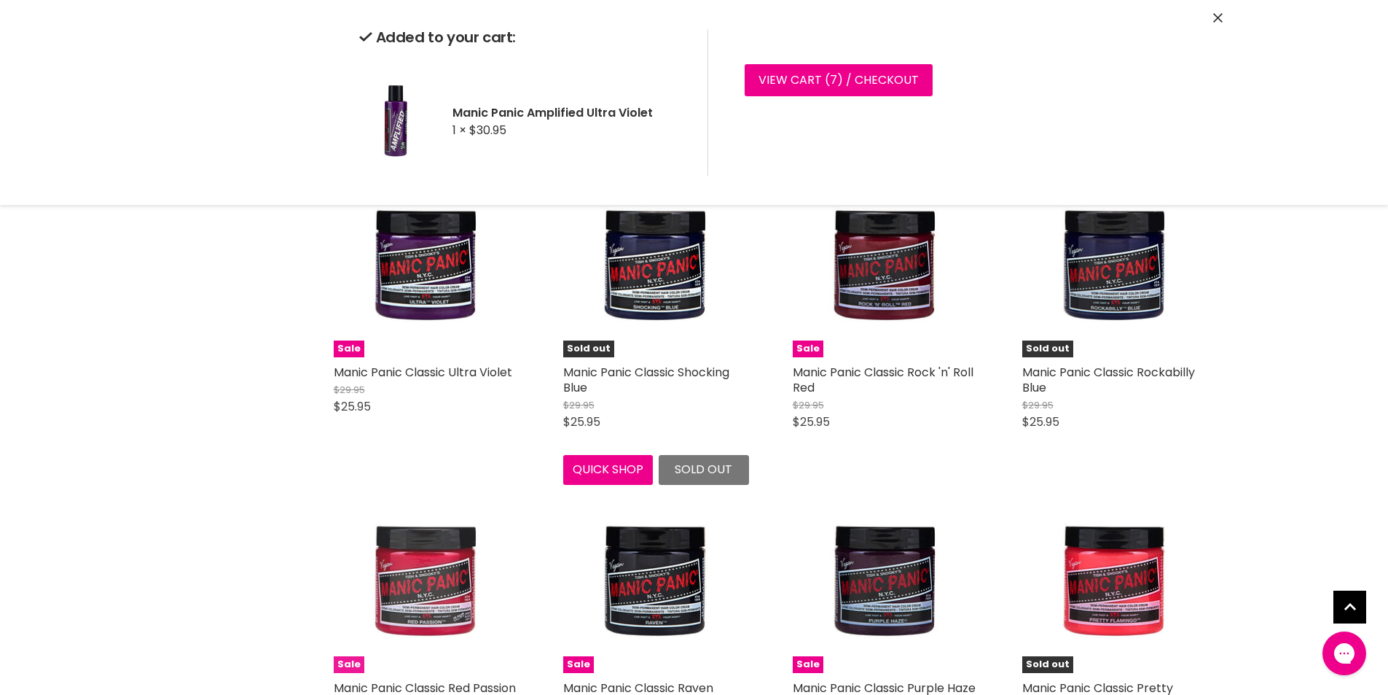
scroll to position [3935, 0]
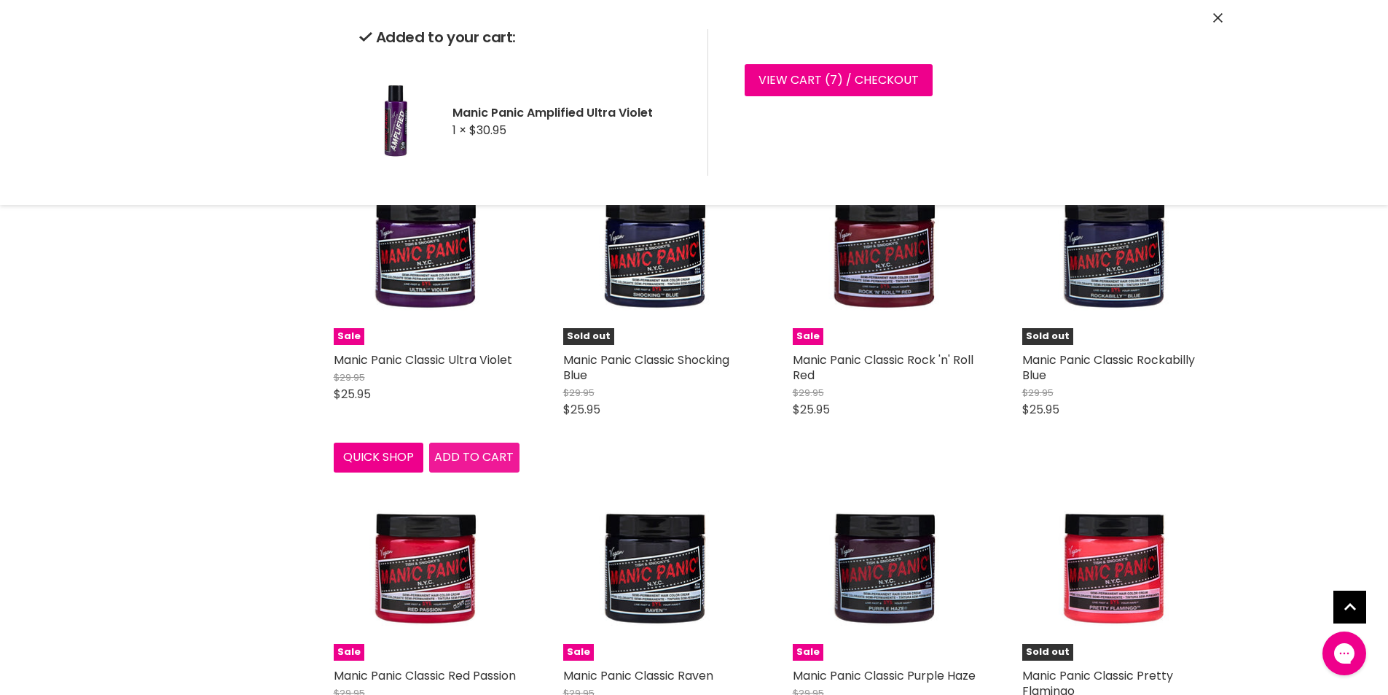
click at [475, 458] on span "Add to cart" at bounding box center [473, 456] width 79 height 17
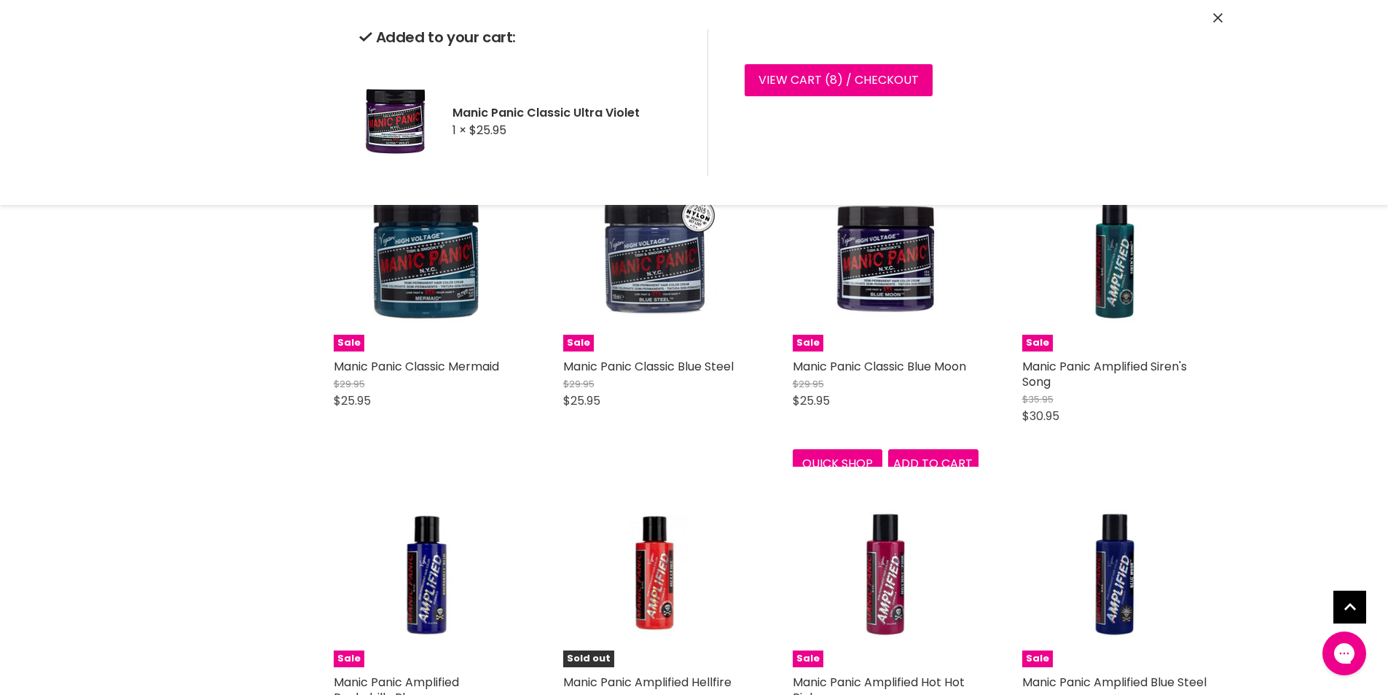
scroll to position [1675, 0]
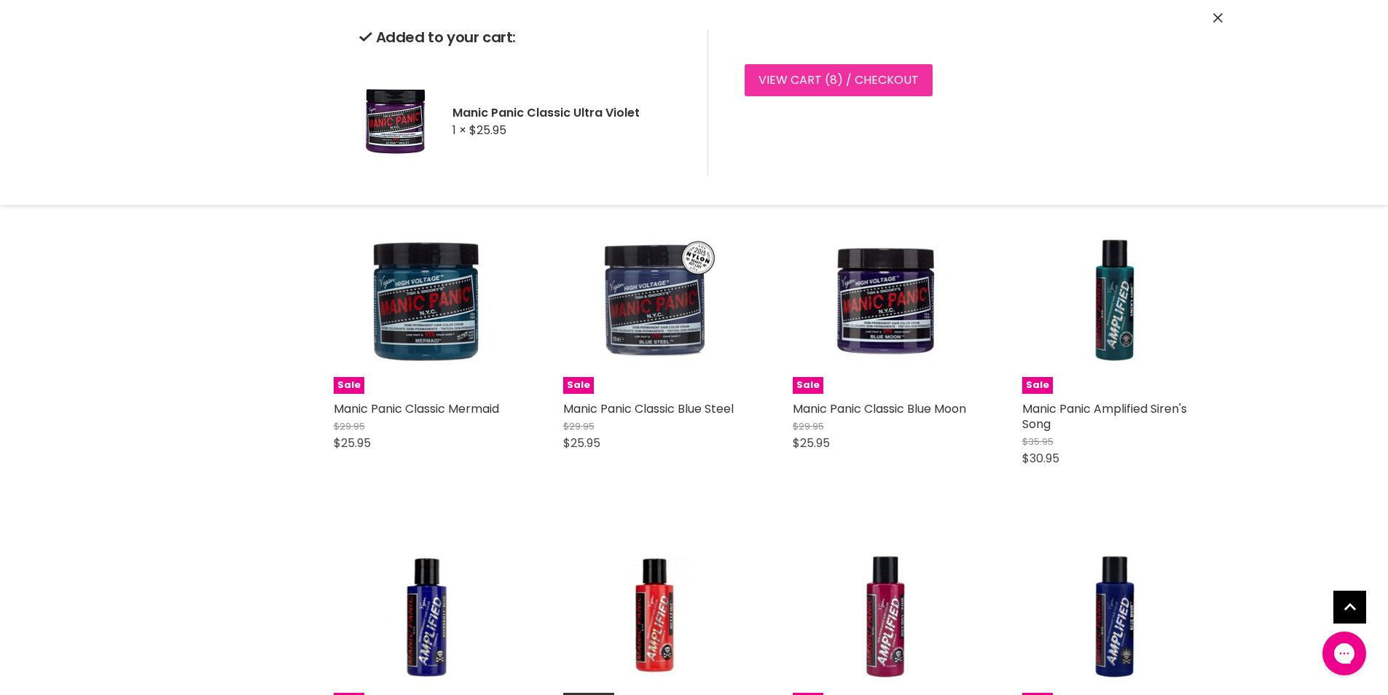
click at [796, 76] on link "View cart ( 8 ) / Checkout" at bounding box center [839, 80] width 188 height 32
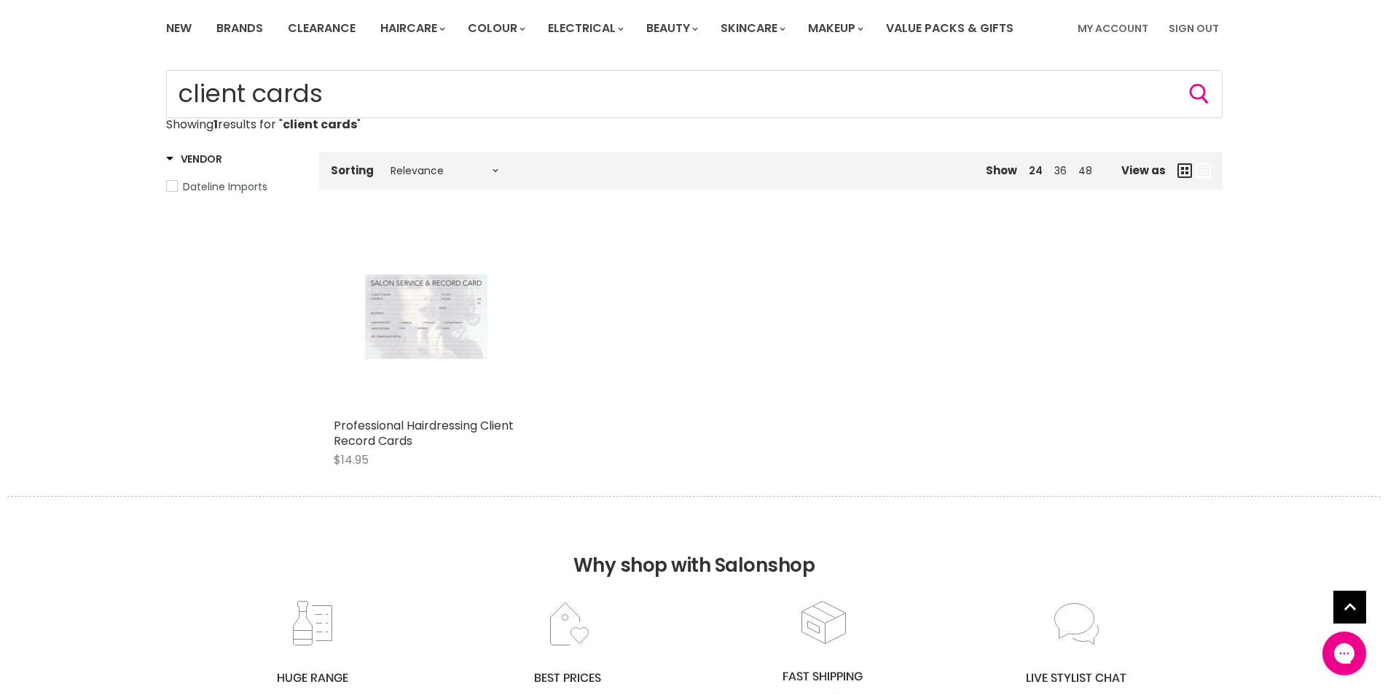
scroll to position [219, 0]
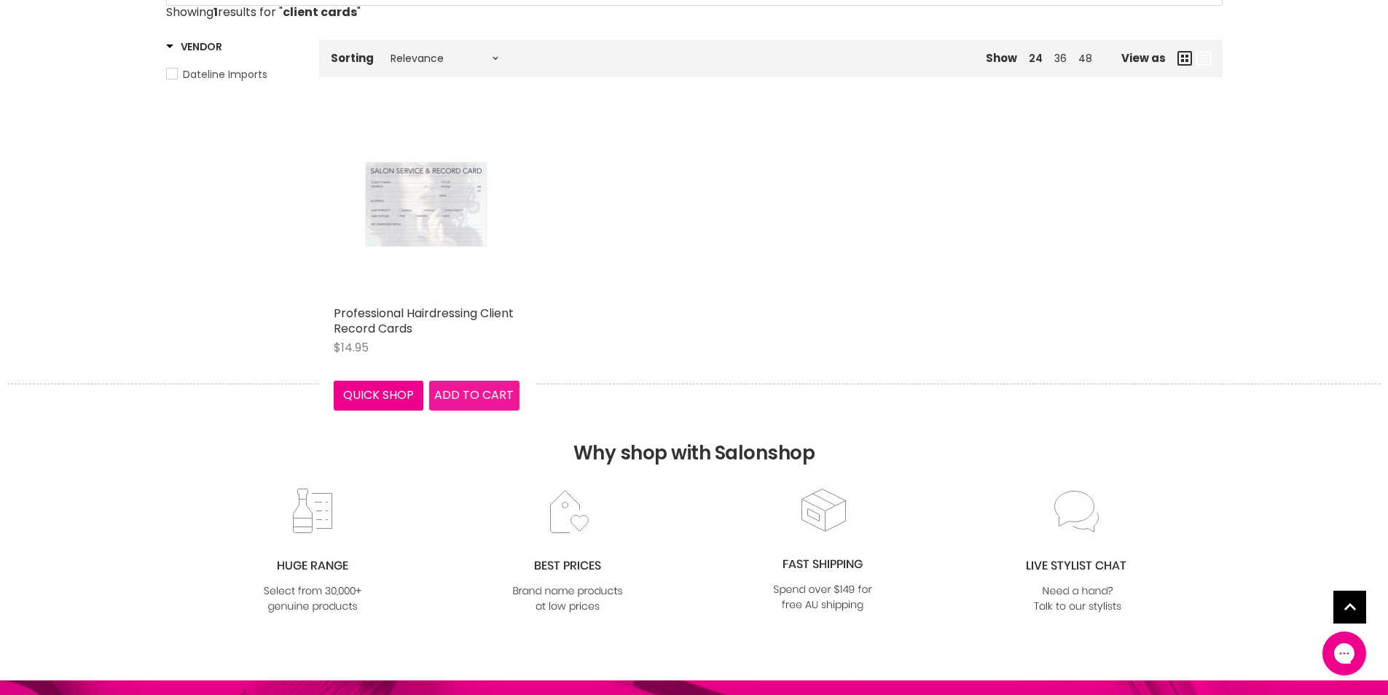
click at [479, 392] on span "Add to cart" at bounding box center [473, 394] width 79 height 17
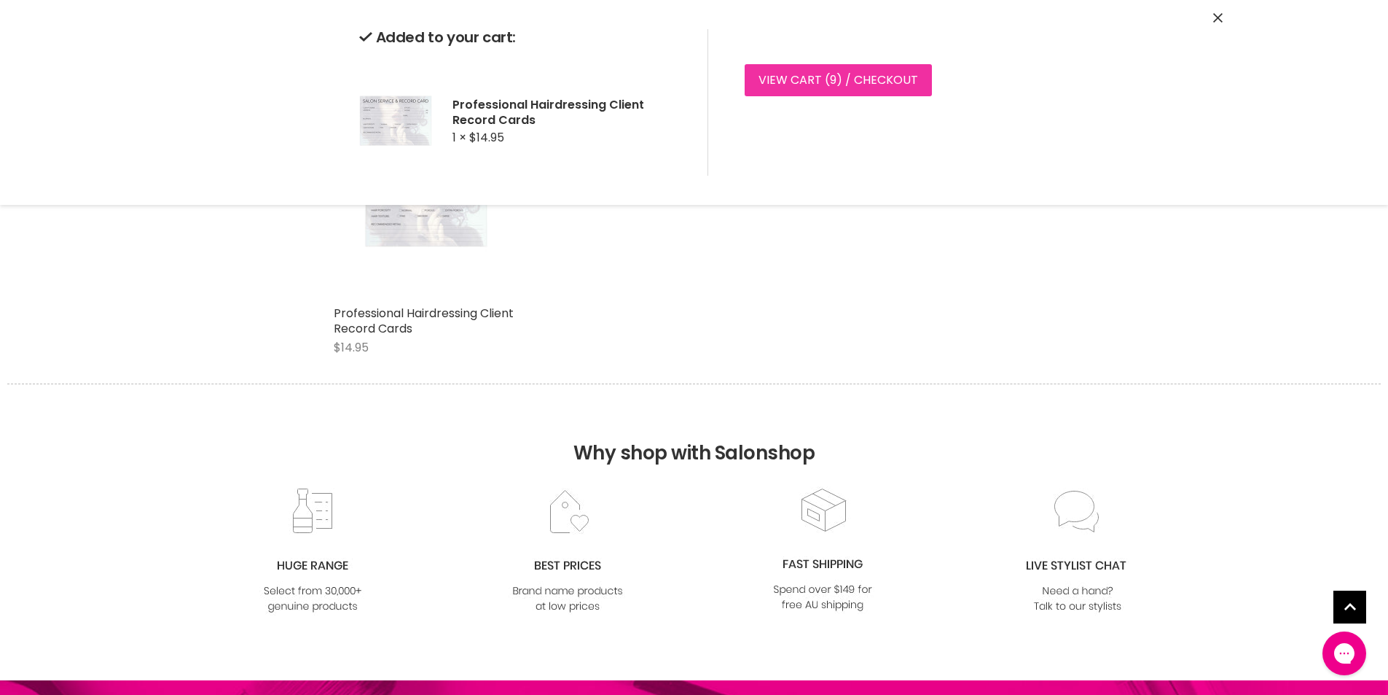
click at [782, 69] on link "View cart ( 9 ) / Checkout" at bounding box center [838, 80] width 187 height 32
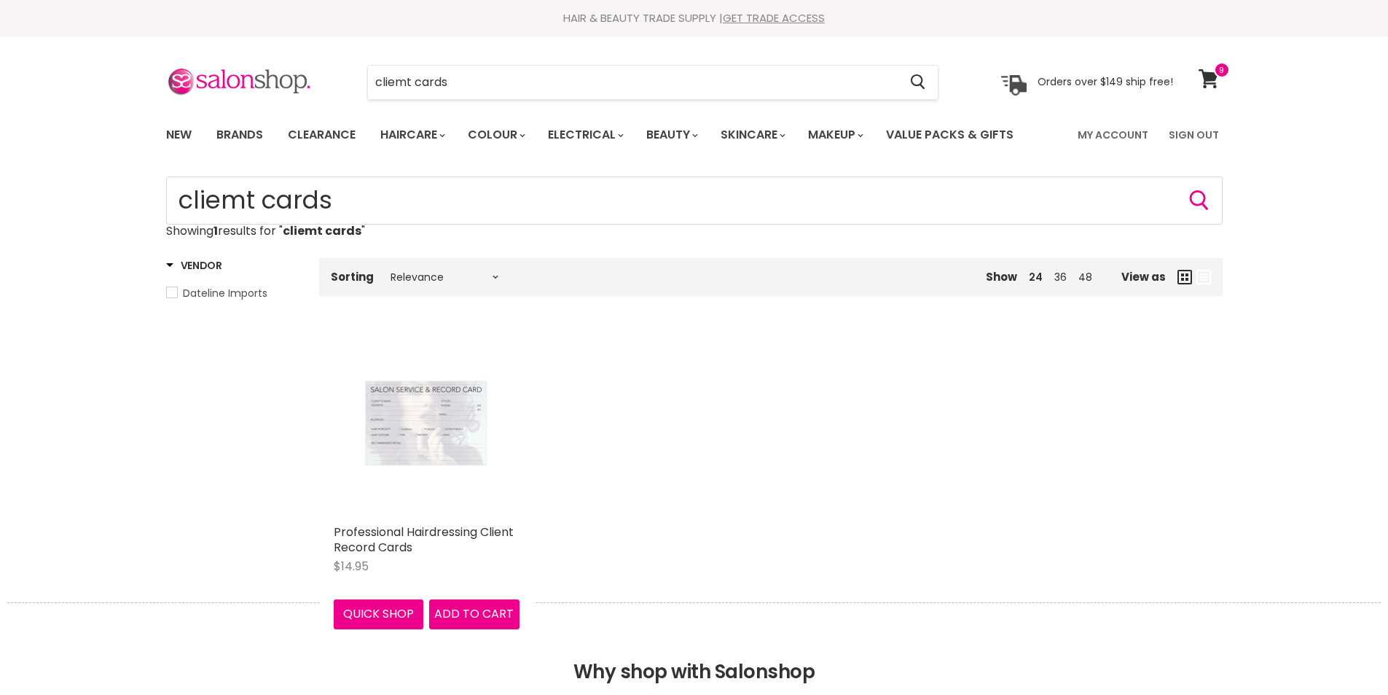
click at [434, 424] on img "Main content" at bounding box center [426, 424] width 124 height 186
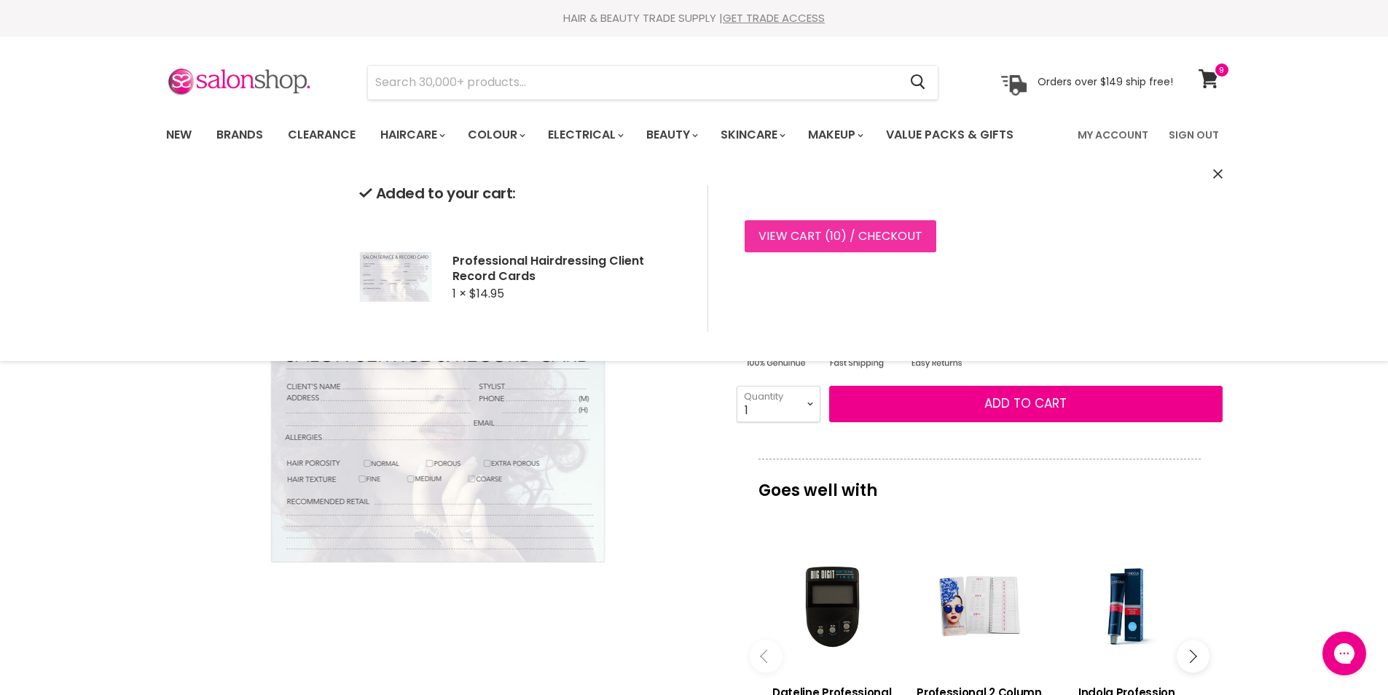
click at [783, 235] on link "View cart ( 10 ) / Checkout" at bounding box center [841, 236] width 192 height 32
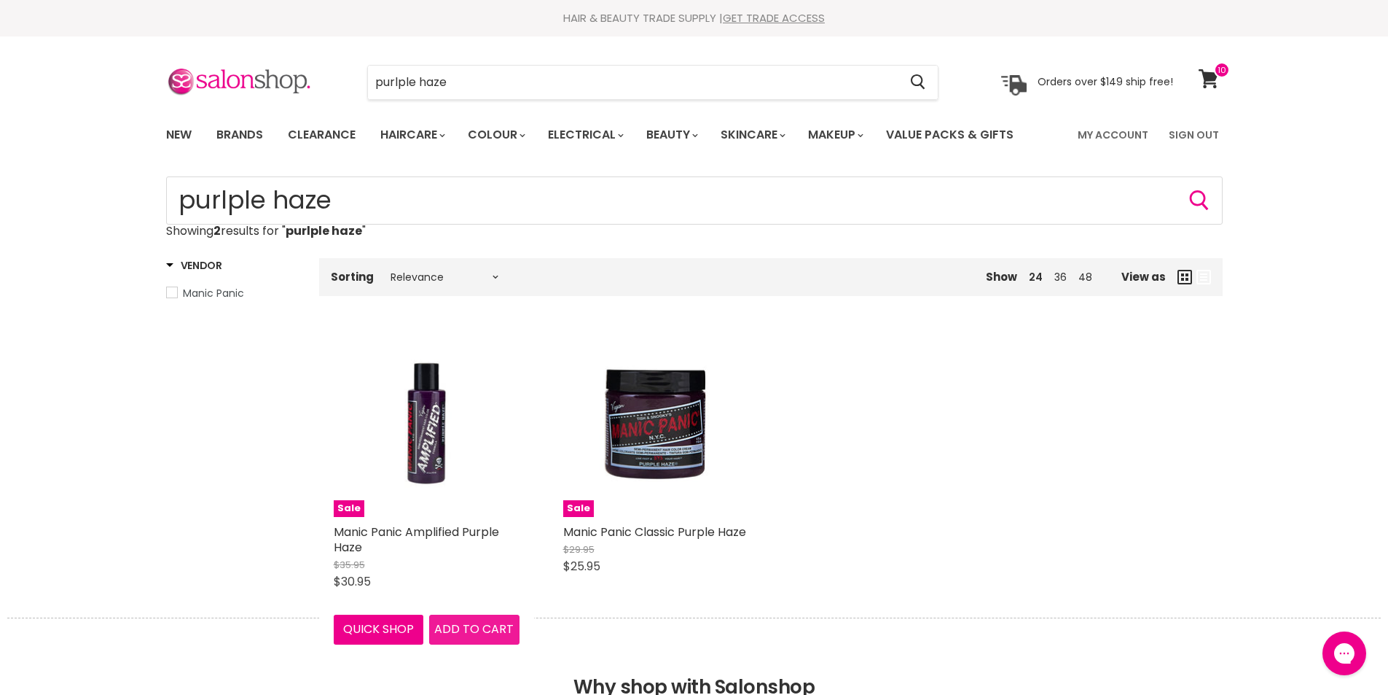
click at [480, 628] on span "Add to cart" at bounding box center [473, 628] width 79 height 17
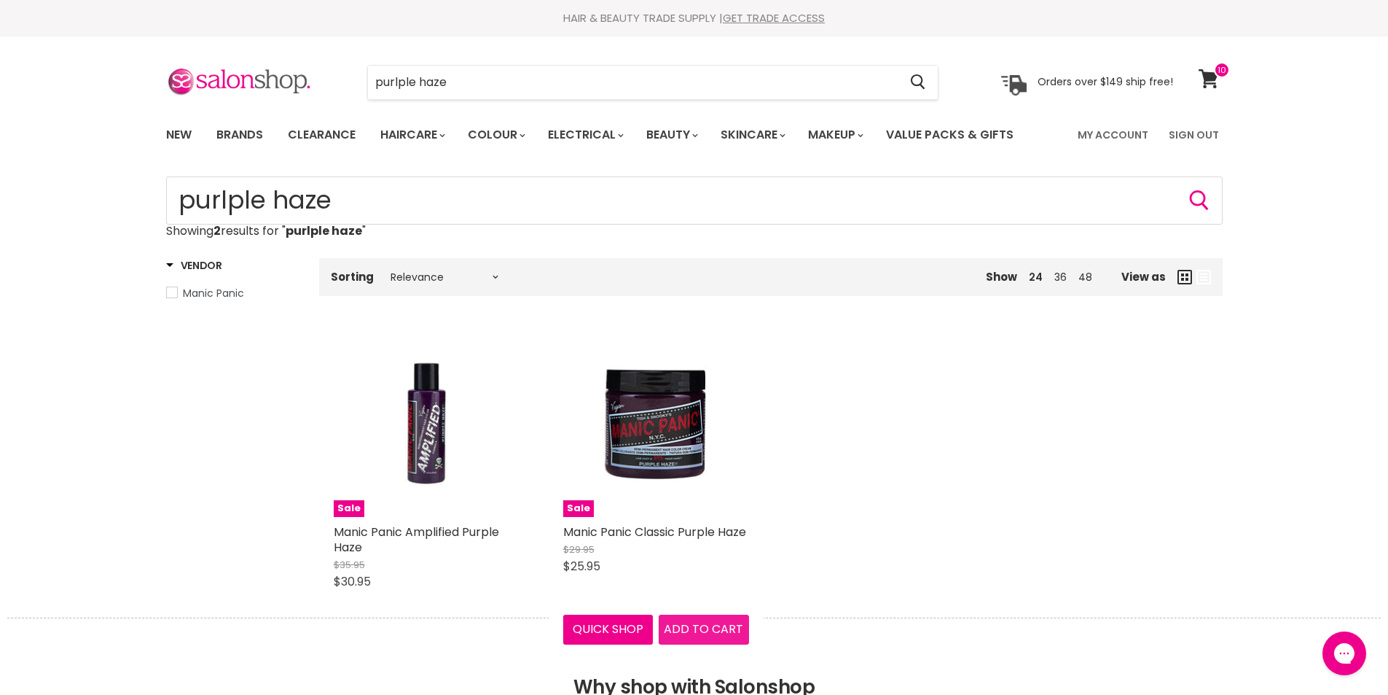
click at [716, 629] on span "Add to cart" at bounding box center [703, 628] width 79 height 17
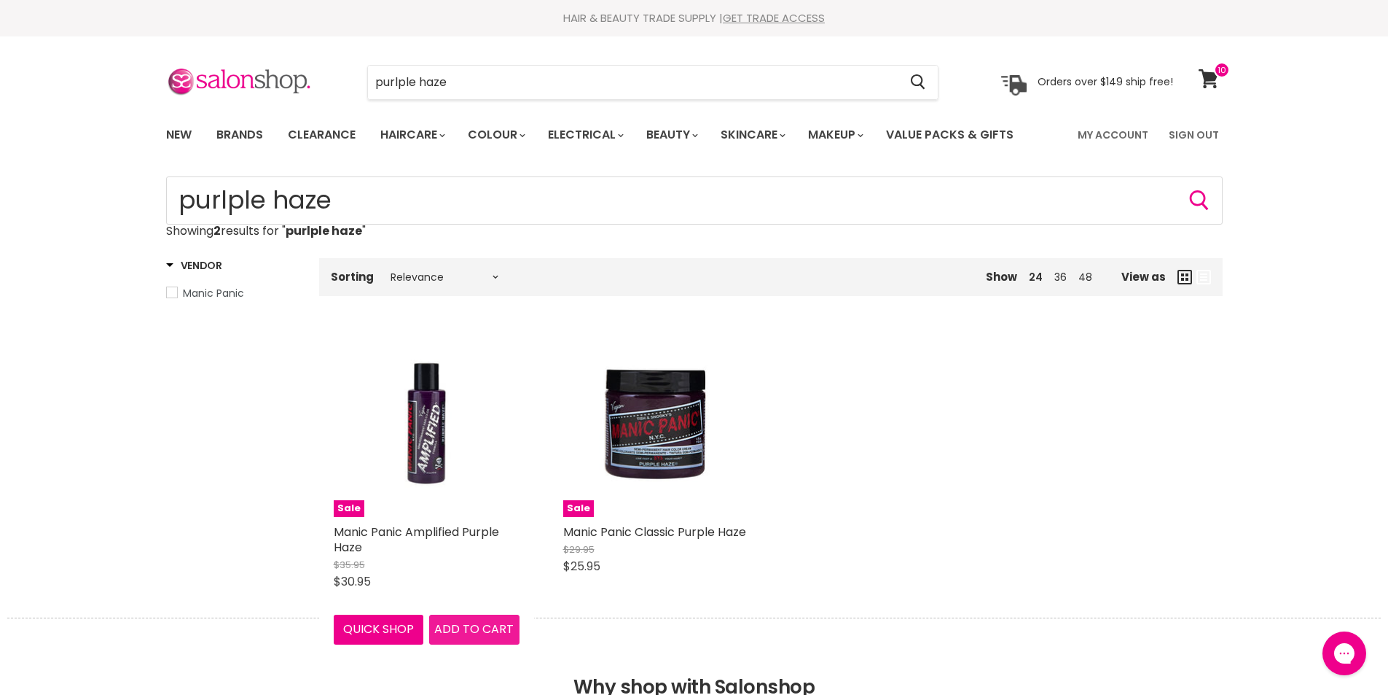
click at [474, 625] on span "Add to cart" at bounding box center [473, 628] width 79 height 17
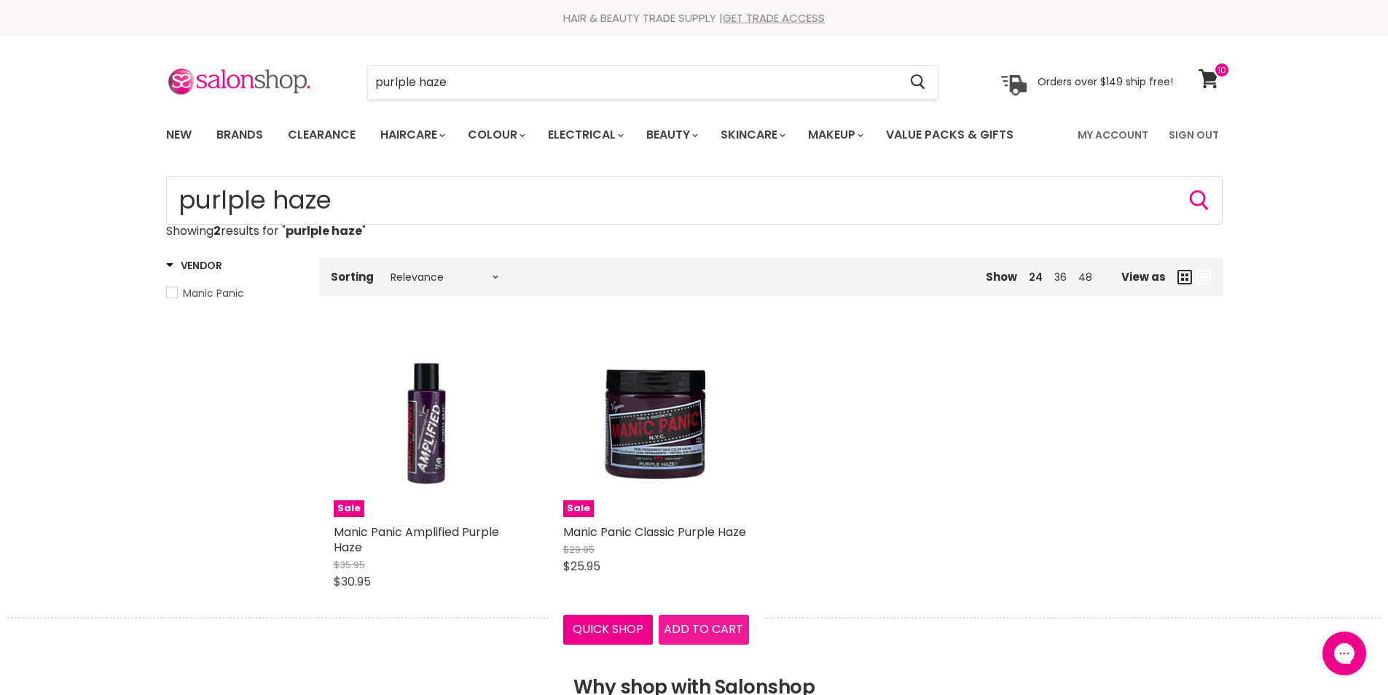
click at [700, 627] on span "Add to cart" at bounding box center [703, 628] width 79 height 17
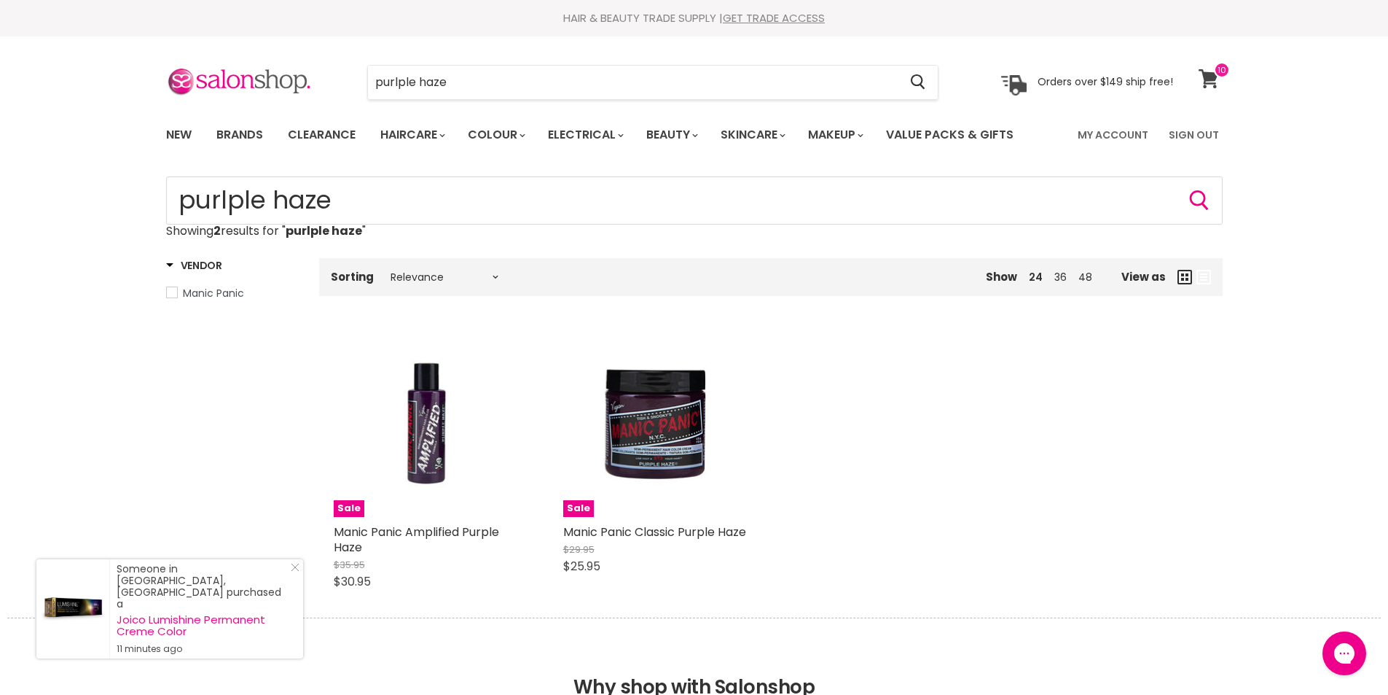
click at [1212, 84] on icon at bounding box center [1209, 78] width 20 height 19
